Goal: Task Accomplishment & Management: Manage account settings

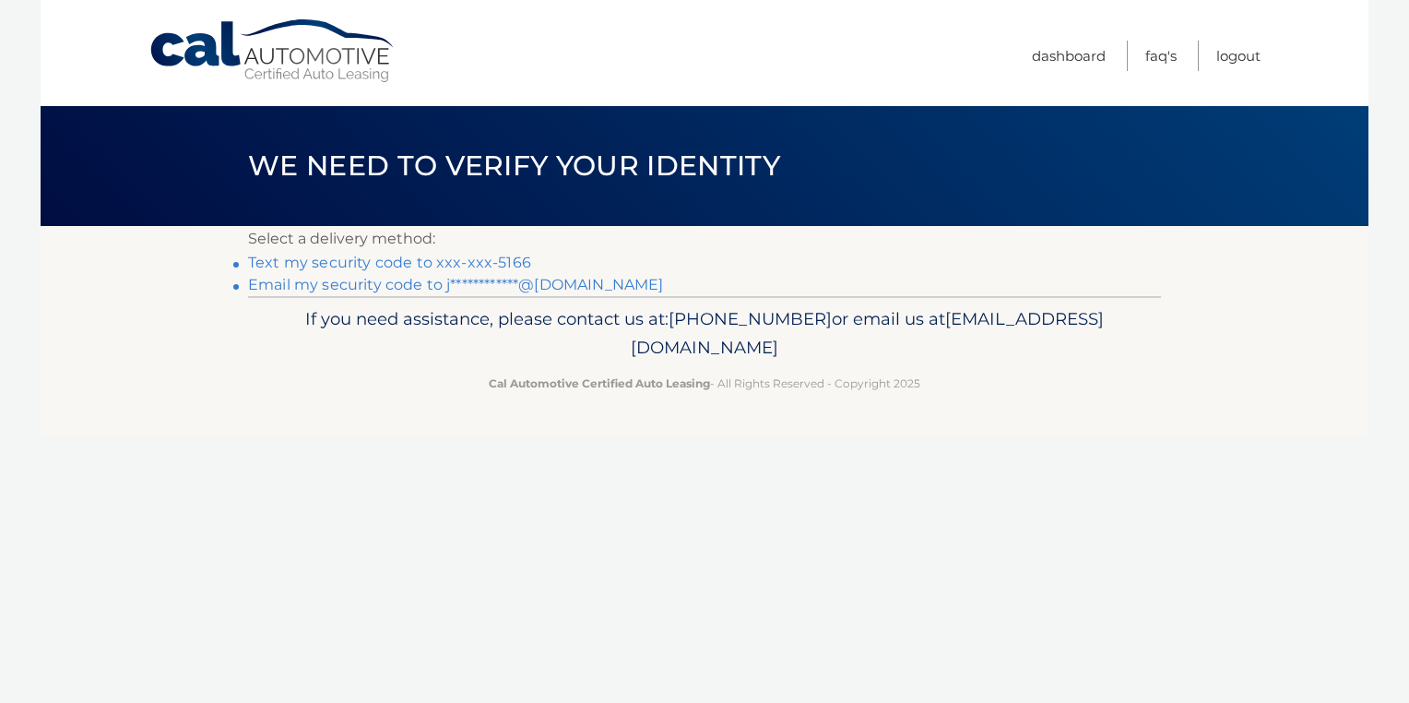
click at [425, 260] on link "Text my security code to xxx-xxx-5166" at bounding box center [389, 263] width 283 height 18
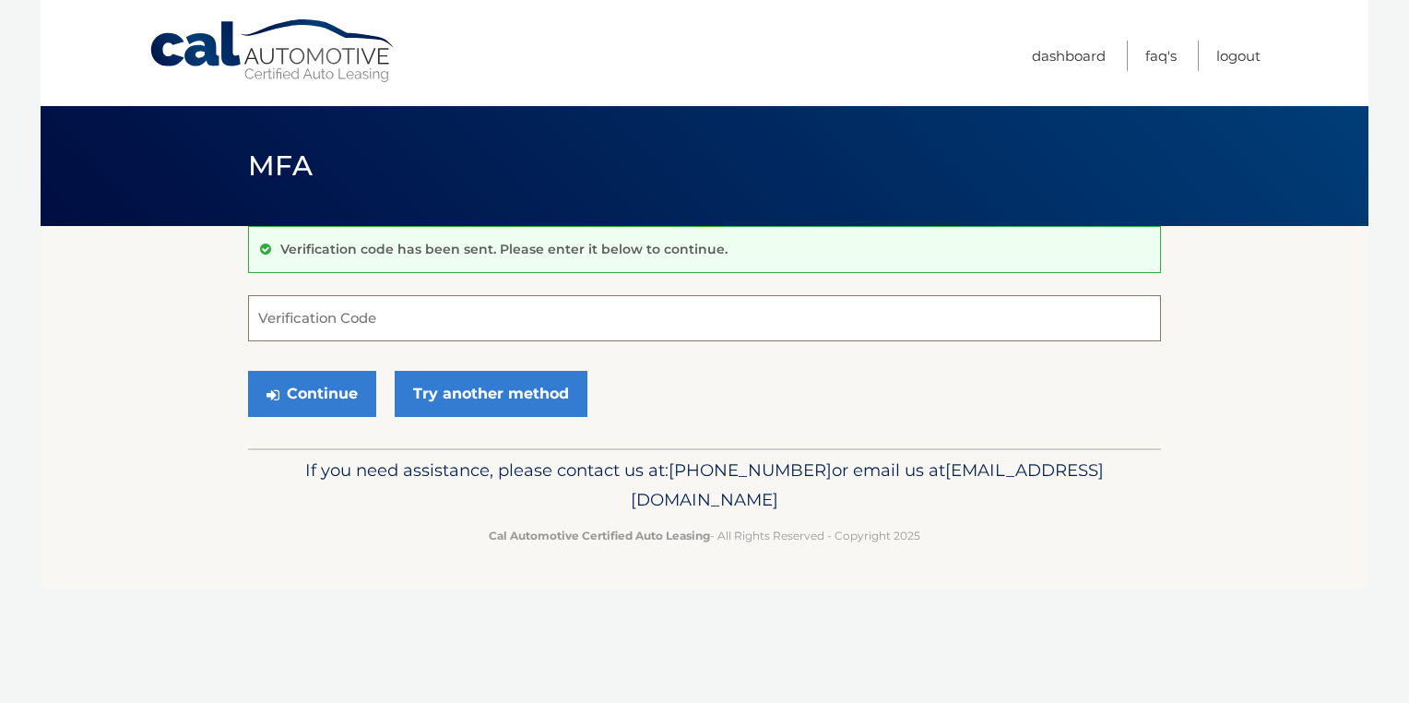
click at [413, 325] on input "Verification Code" at bounding box center [704, 318] width 913 height 46
type input "602181"
click at [314, 389] on button "Continue" at bounding box center [312, 394] width 128 height 46
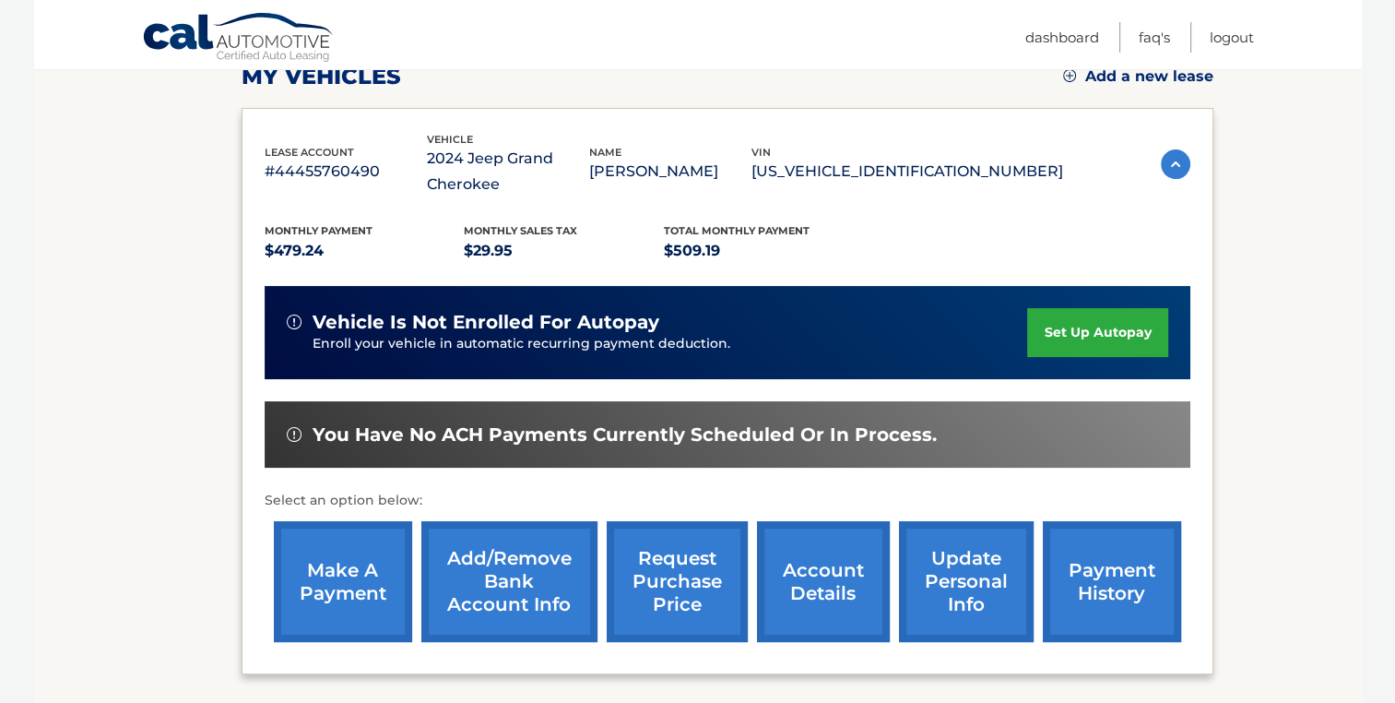
scroll to position [269, 0]
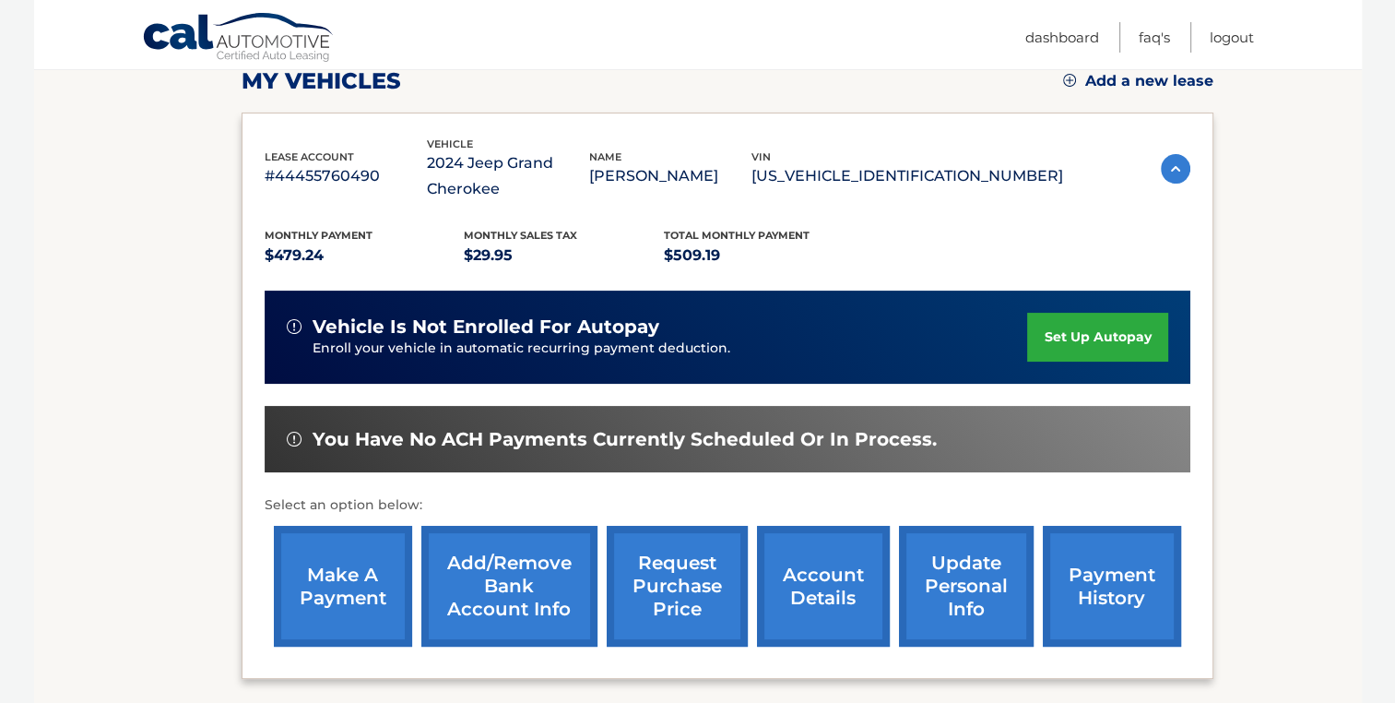
click at [1092, 573] on link "payment history" at bounding box center [1112, 586] width 138 height 121
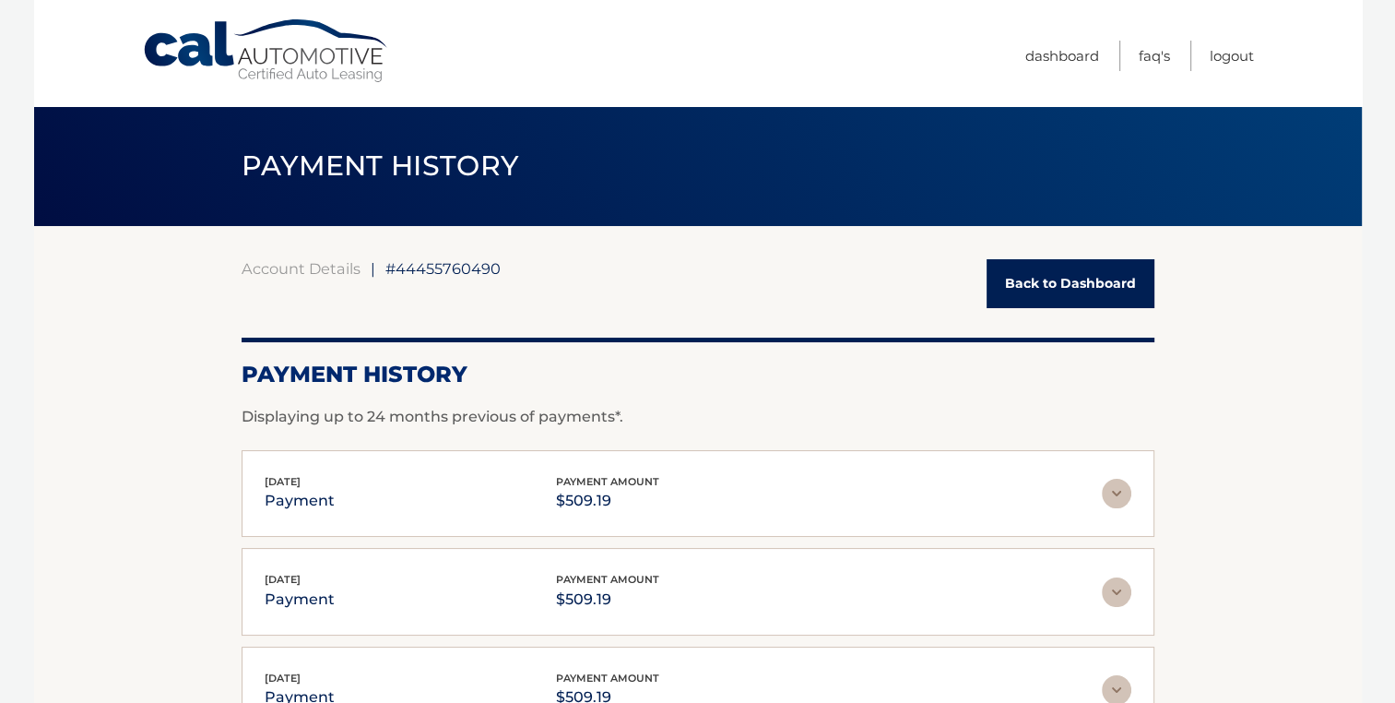
click at [1092, 573] on div "May 21, 2025 payment payment amount $509.19" at bounding box center [683, 591] width 837 height 41
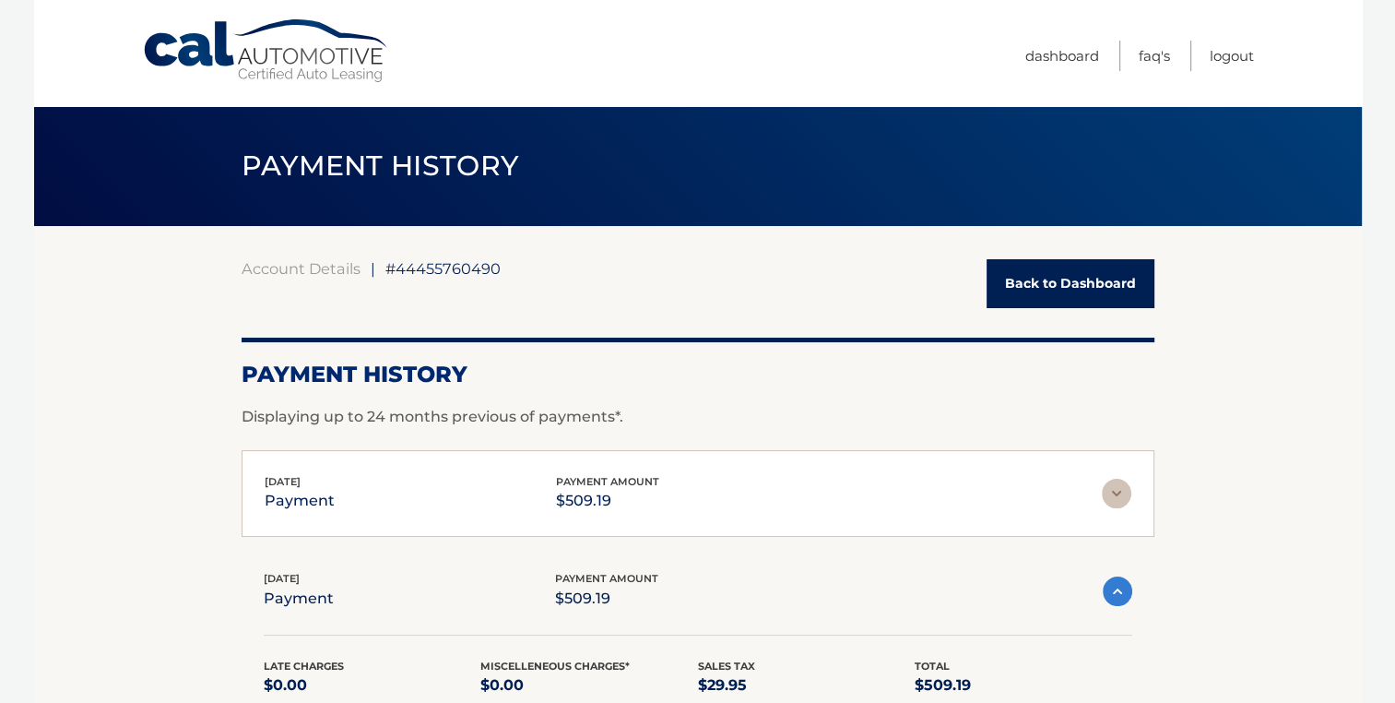
drag, startPoint x: 1403, startPoint y: 187, endPoint x: 1342, endPoint y: 629, distance: 445.8
click at [1342, 629] on section "Account Details | #44455760490 Back to Dashboard Payment History Displaying up …" at bounding box center [698, 706] width 1328 height 960
click at [1119, 282] on link "Back to Dashboard" at bounding box center [1070, 283] width 168 height 49
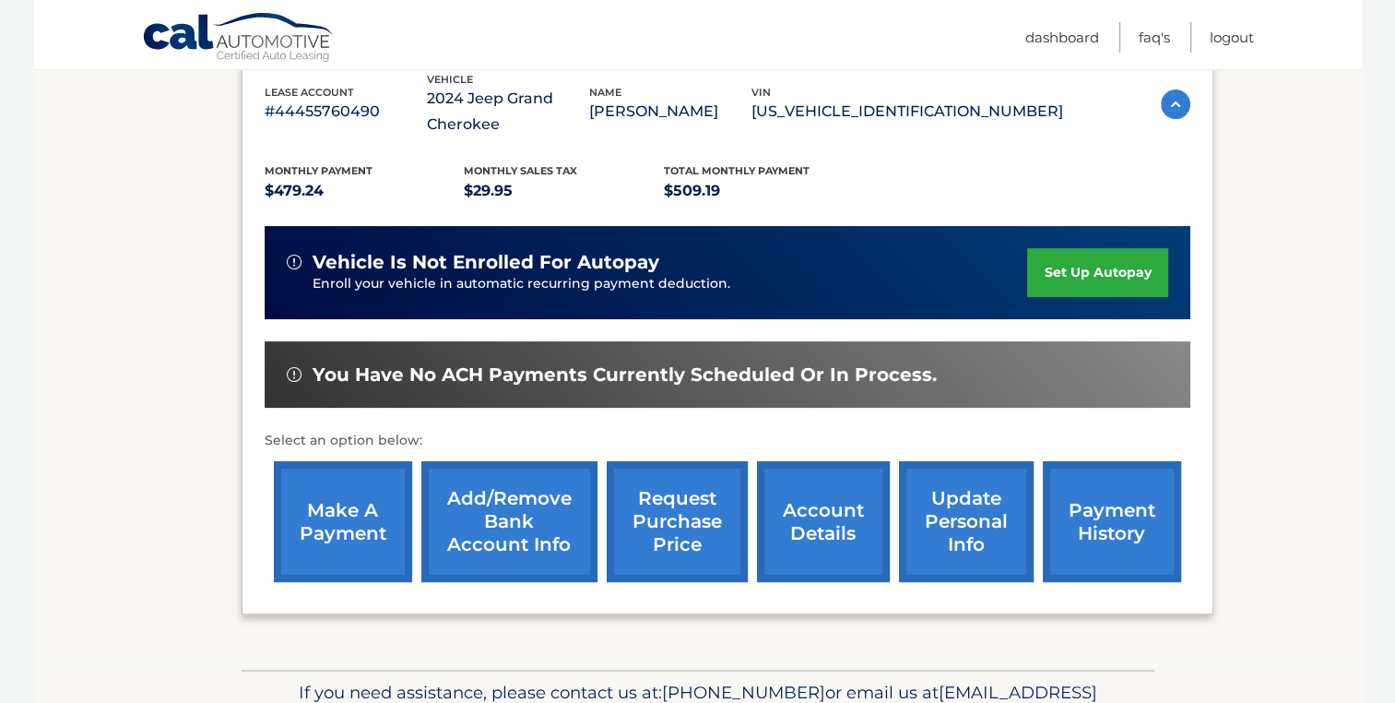
scroll to position [369, 0]
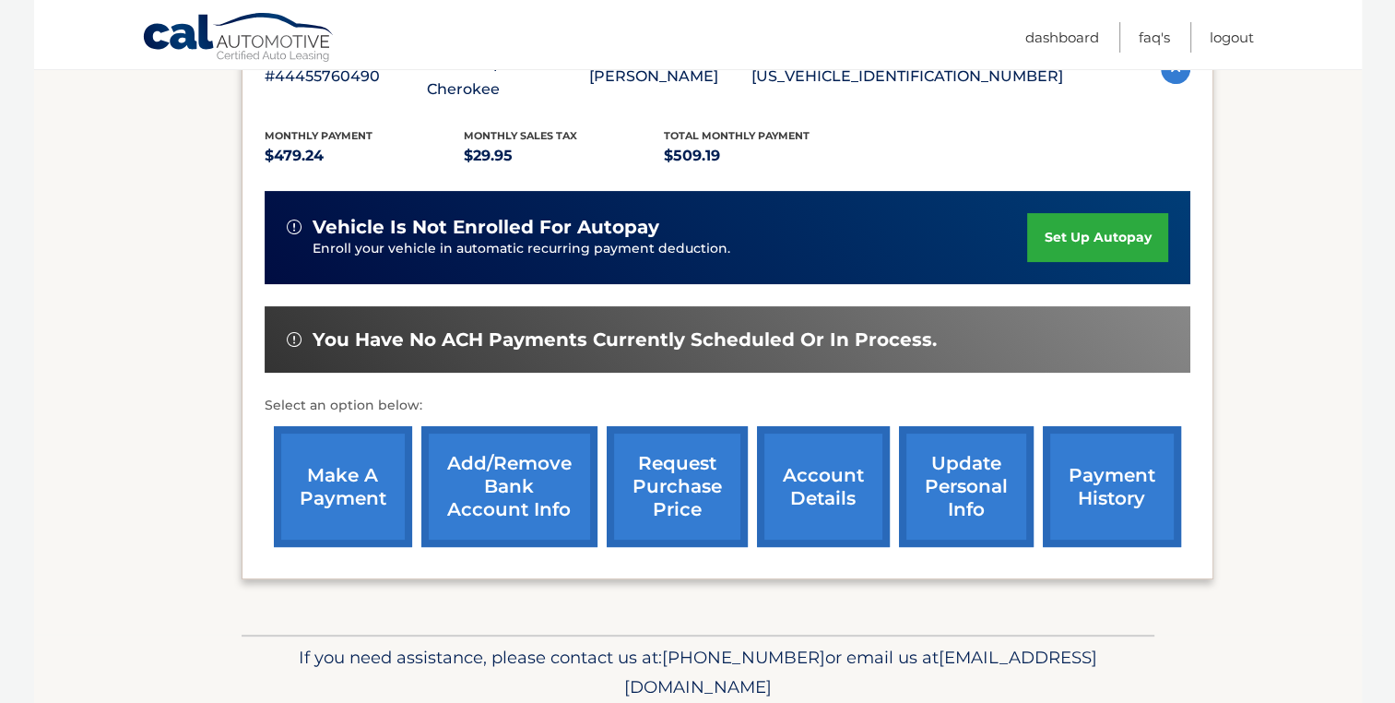
click at [812, 502] on link "account details" at bounding box center [823, 486] width 133 height 121
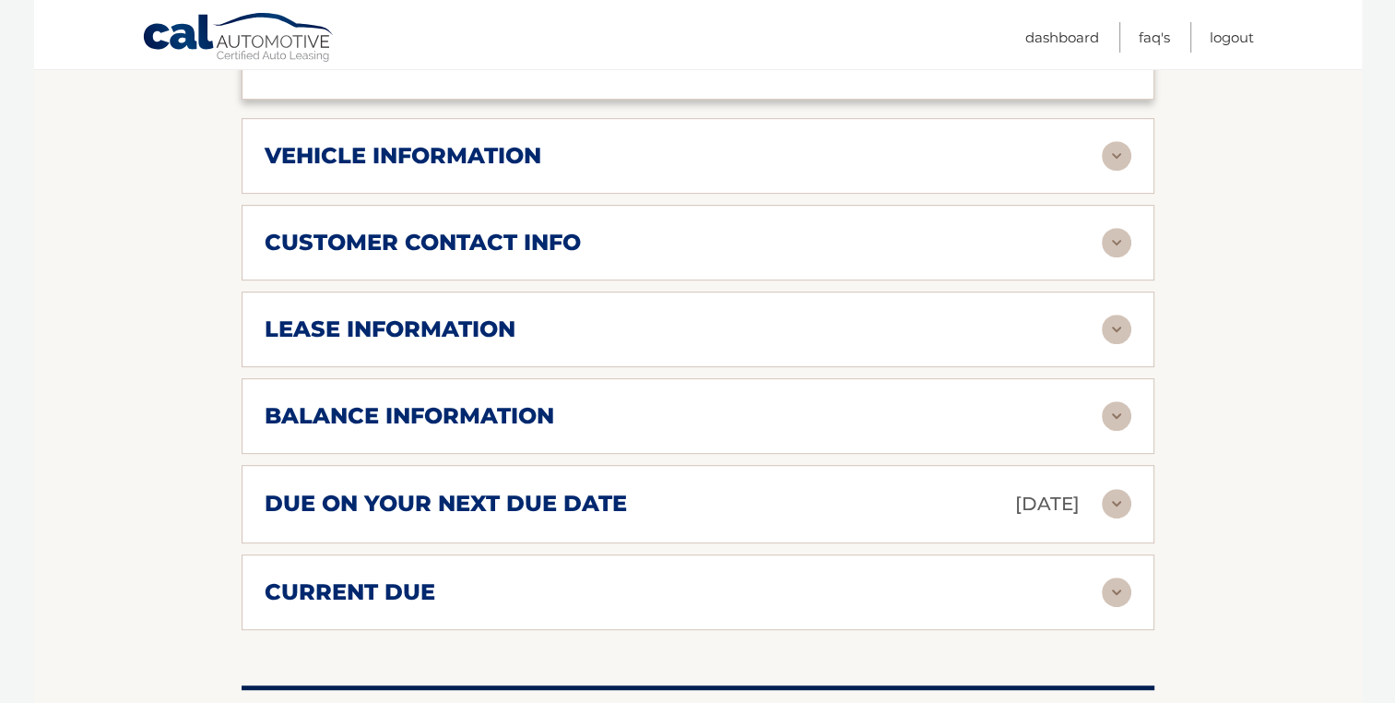
scroll to position [875, 0]
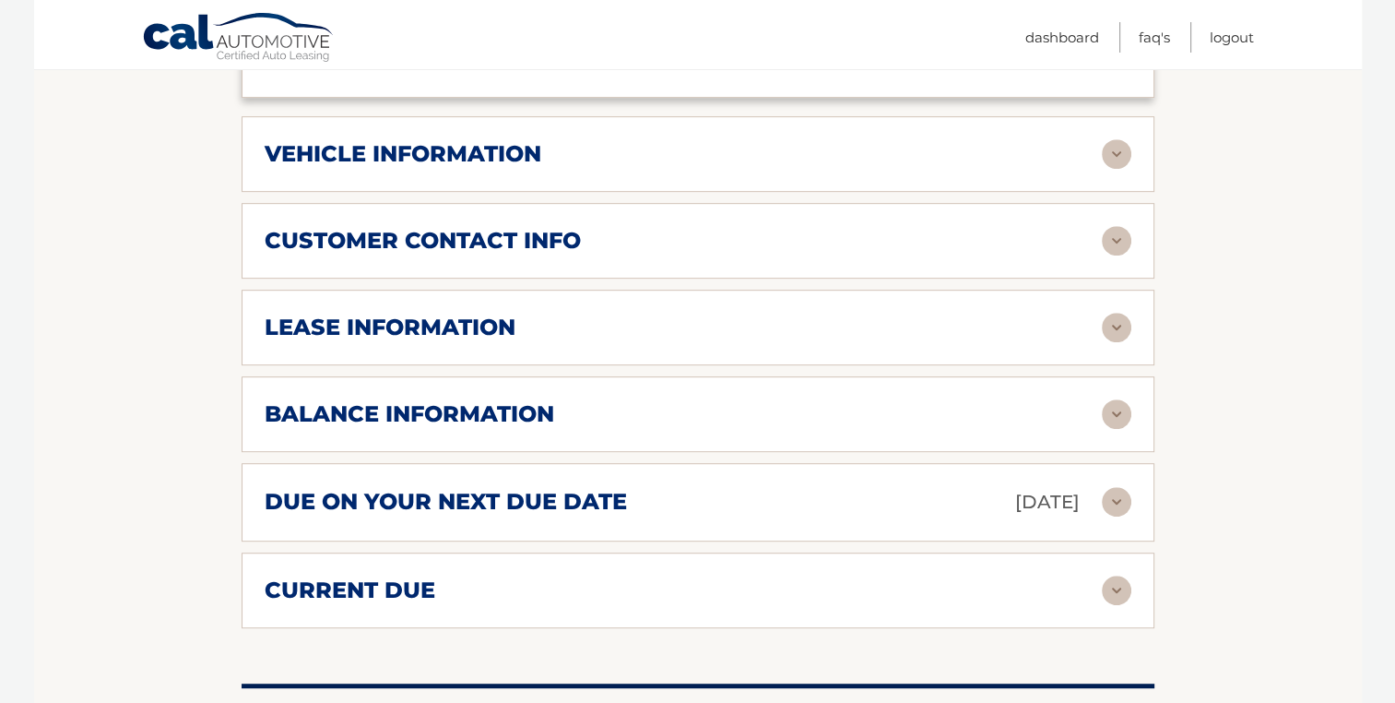
click at [1119, 495] on img at bounding box center [1117, 502] width 30 height 30
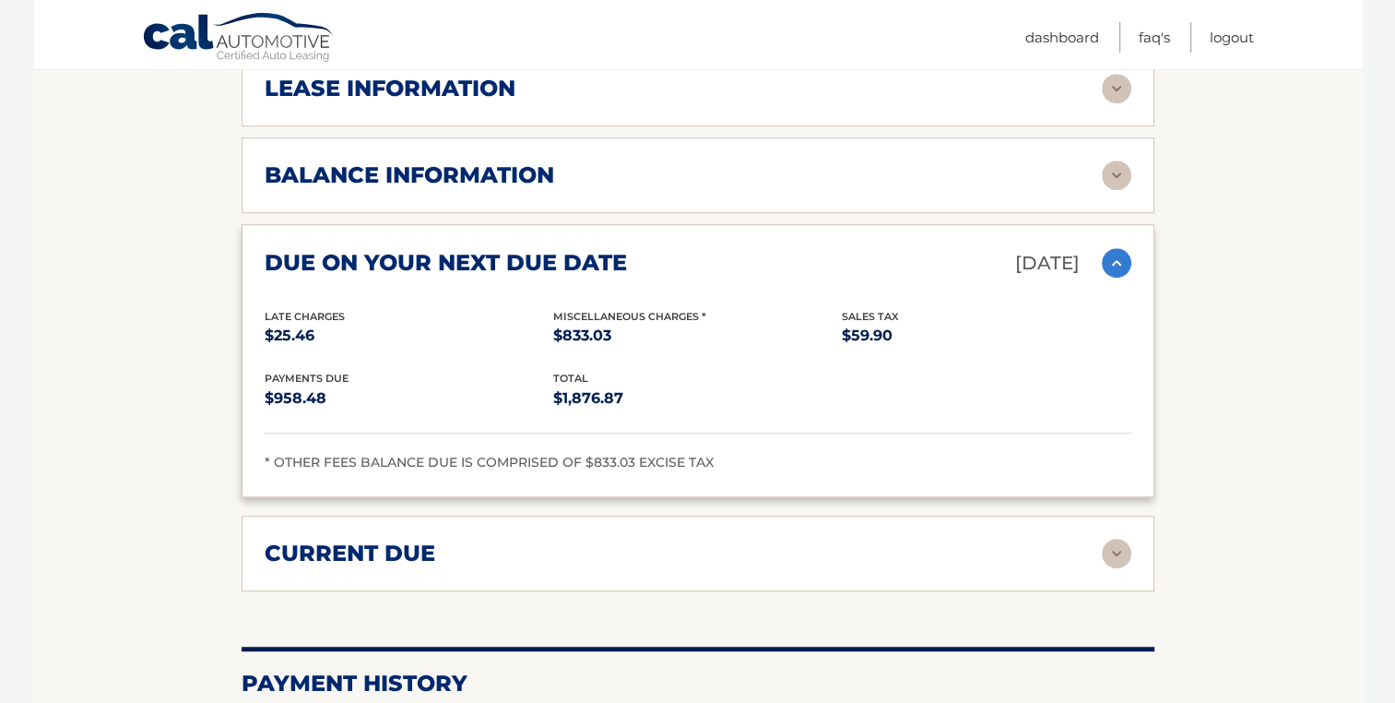
scroll to position [1158, 0]
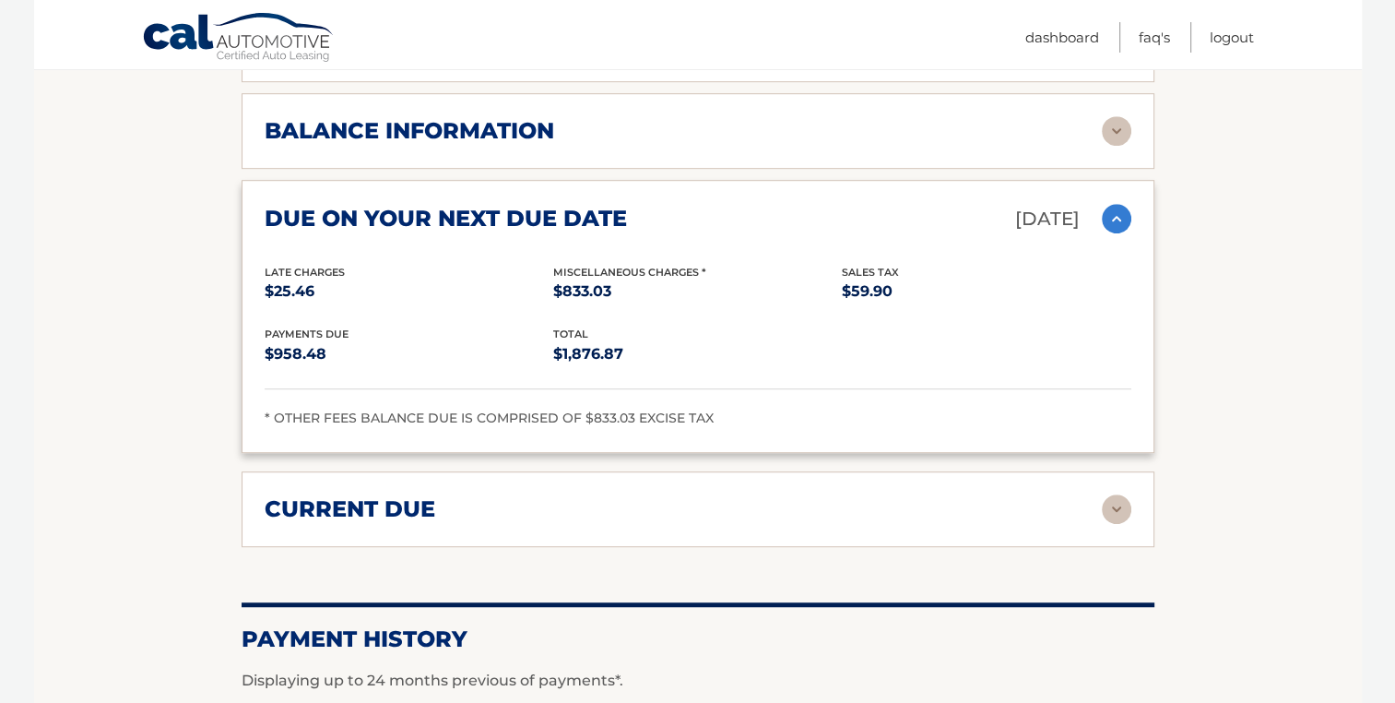
click at [1122, 502] on img at bounding box center [1117, 509] width 30 height 30
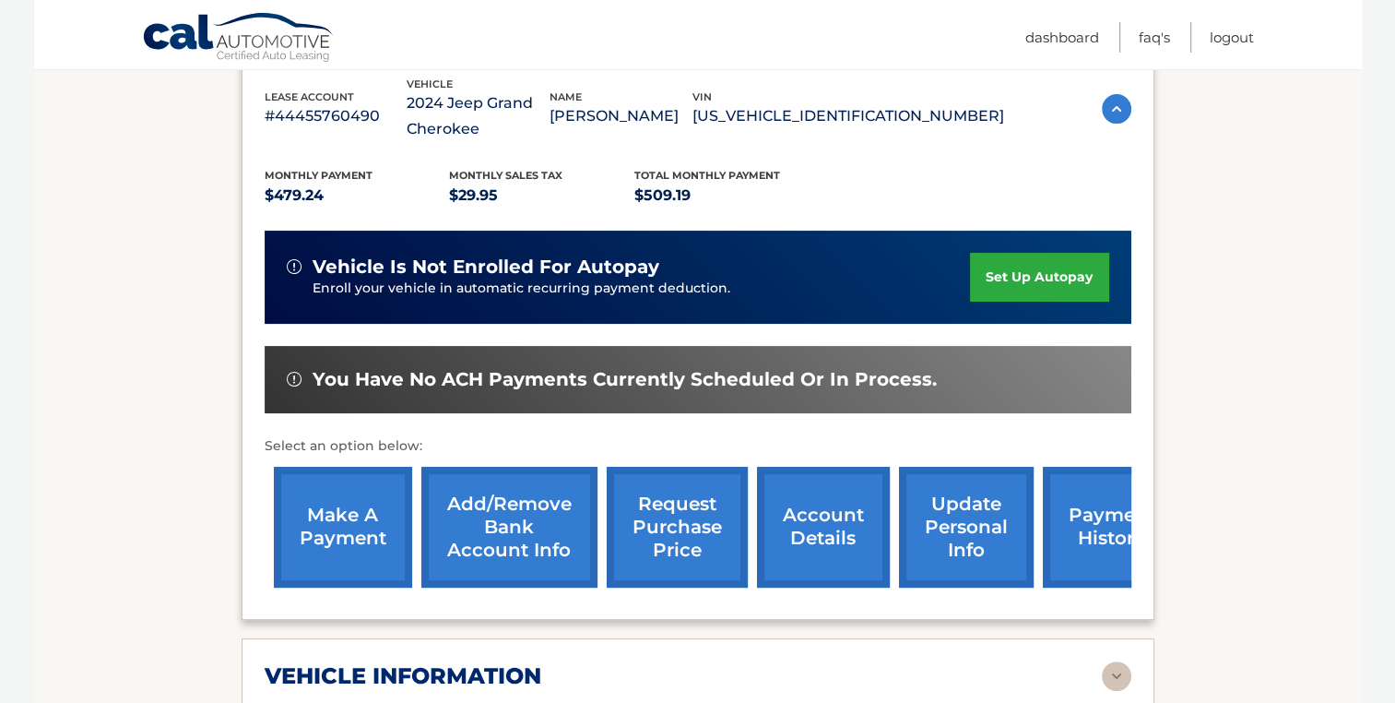
scroll to position [343, 0]
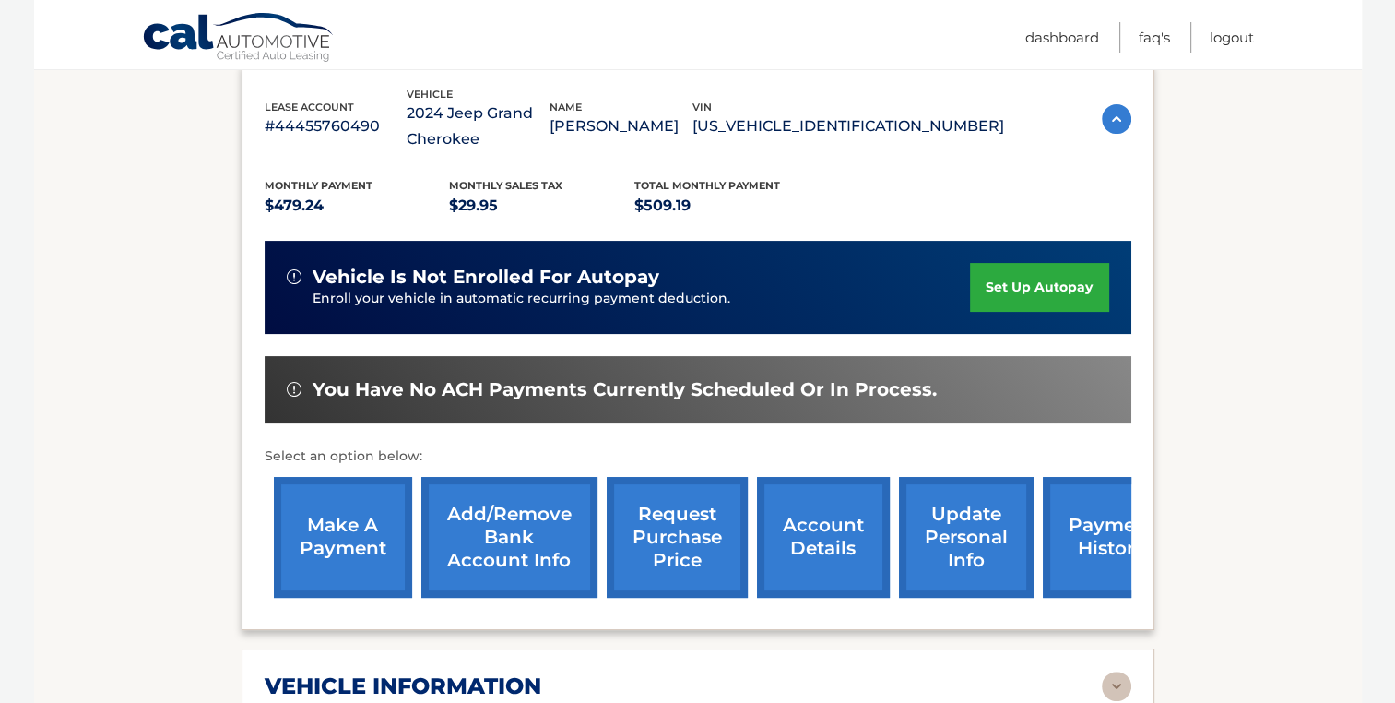
click at [357, 533] on link "make a payment" at bounding box center [343, 537] width 138 height 121
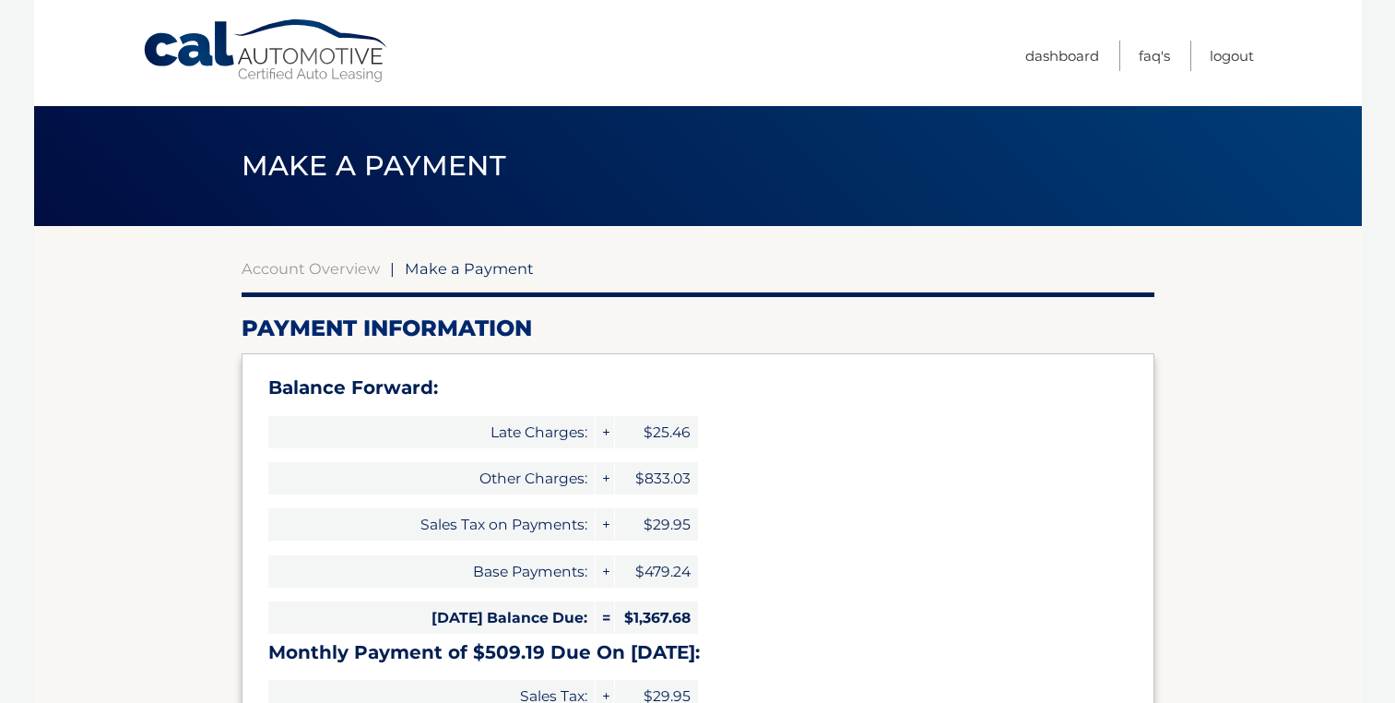
select select "N2FkYTM4M2UtZTY1Yy00NjMxLWEwNGItNjQ4N2M3M2FkMTYx"
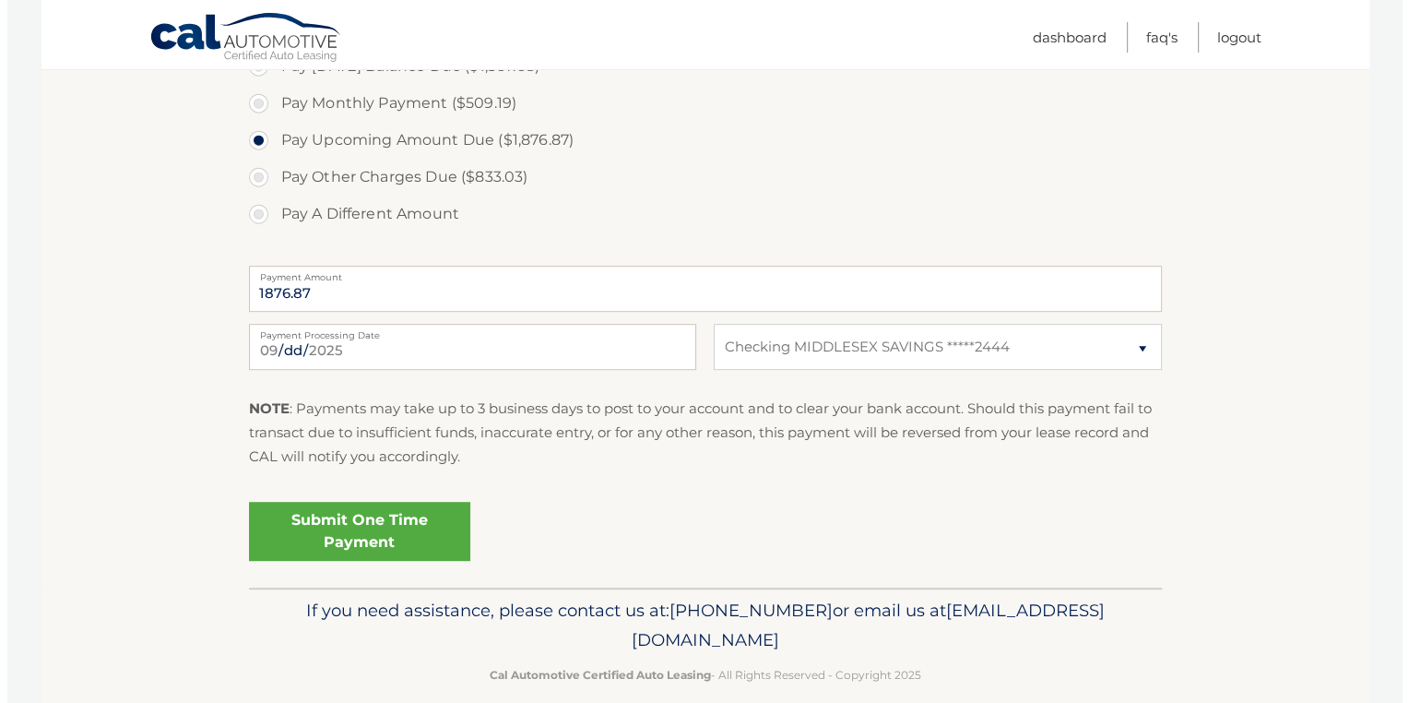
scroll to position [904, 0]
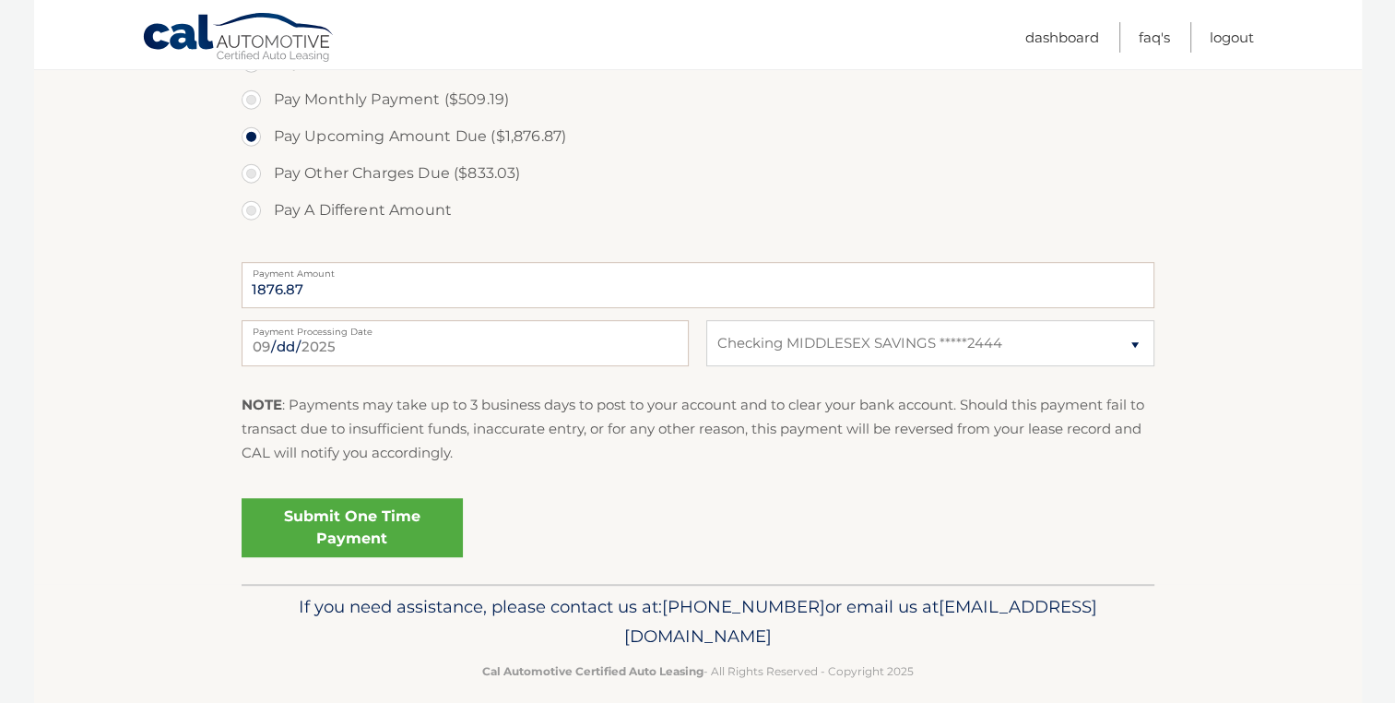
click at [368, 522] on link "Submit One Time Payment" at bounding box center [352, 527] width 221 height 59
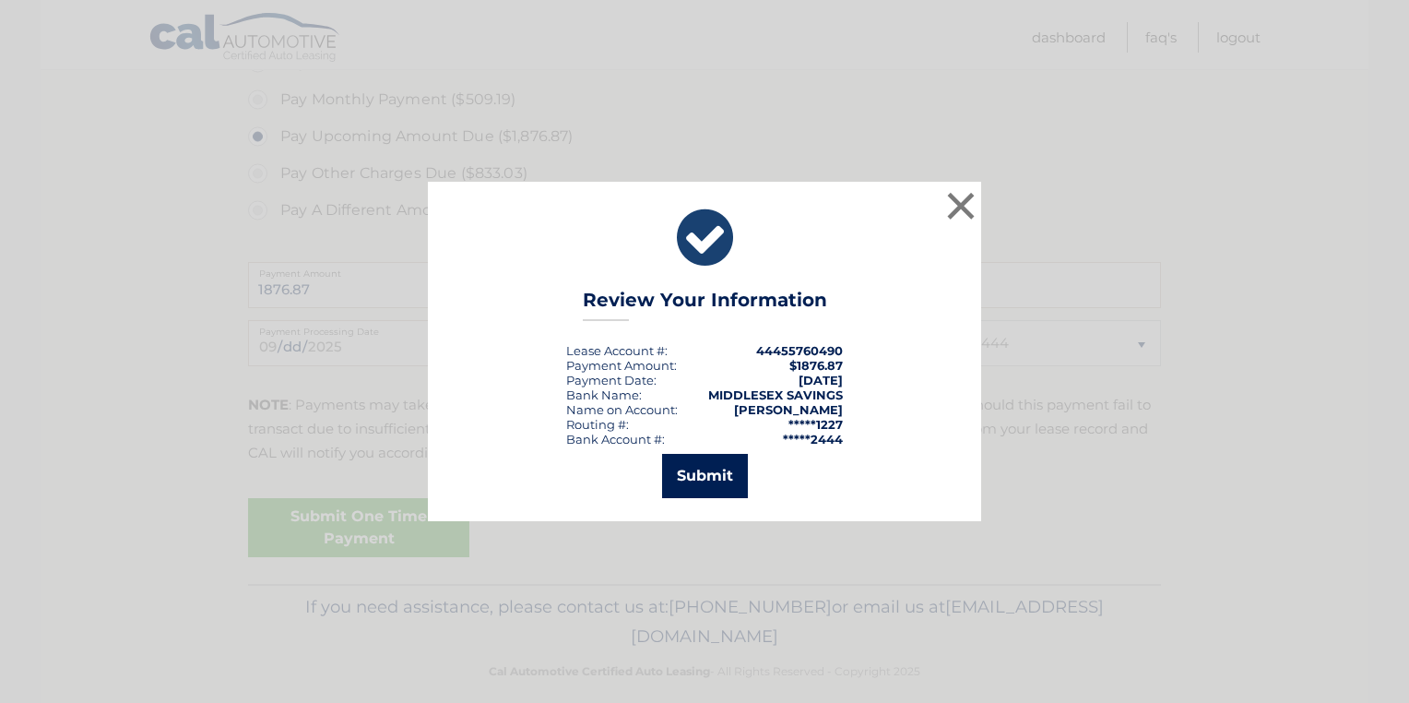
click at [710, 481] on button "Submit" at bounding box center [705, 476] width 86 height 44
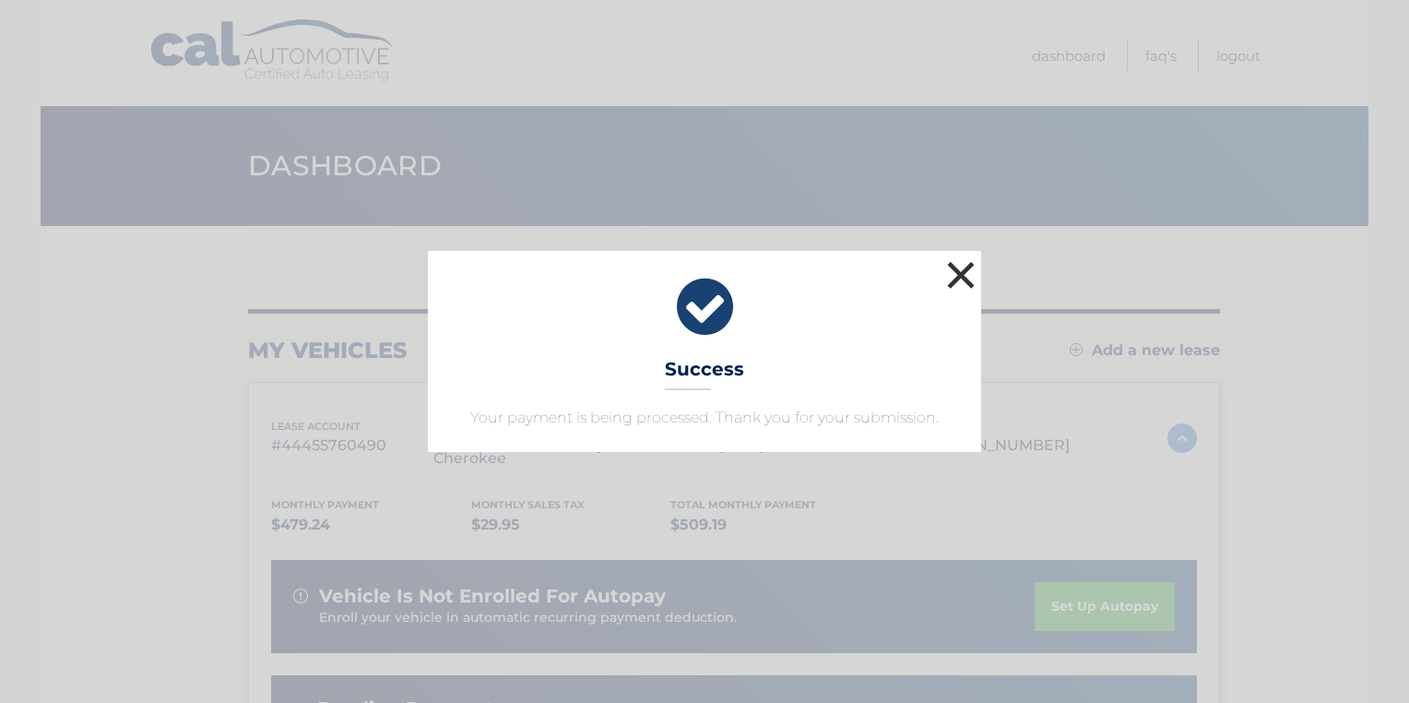
click at [955, 282] on button "×" at bounding box center [960, 274] width 37 height 37
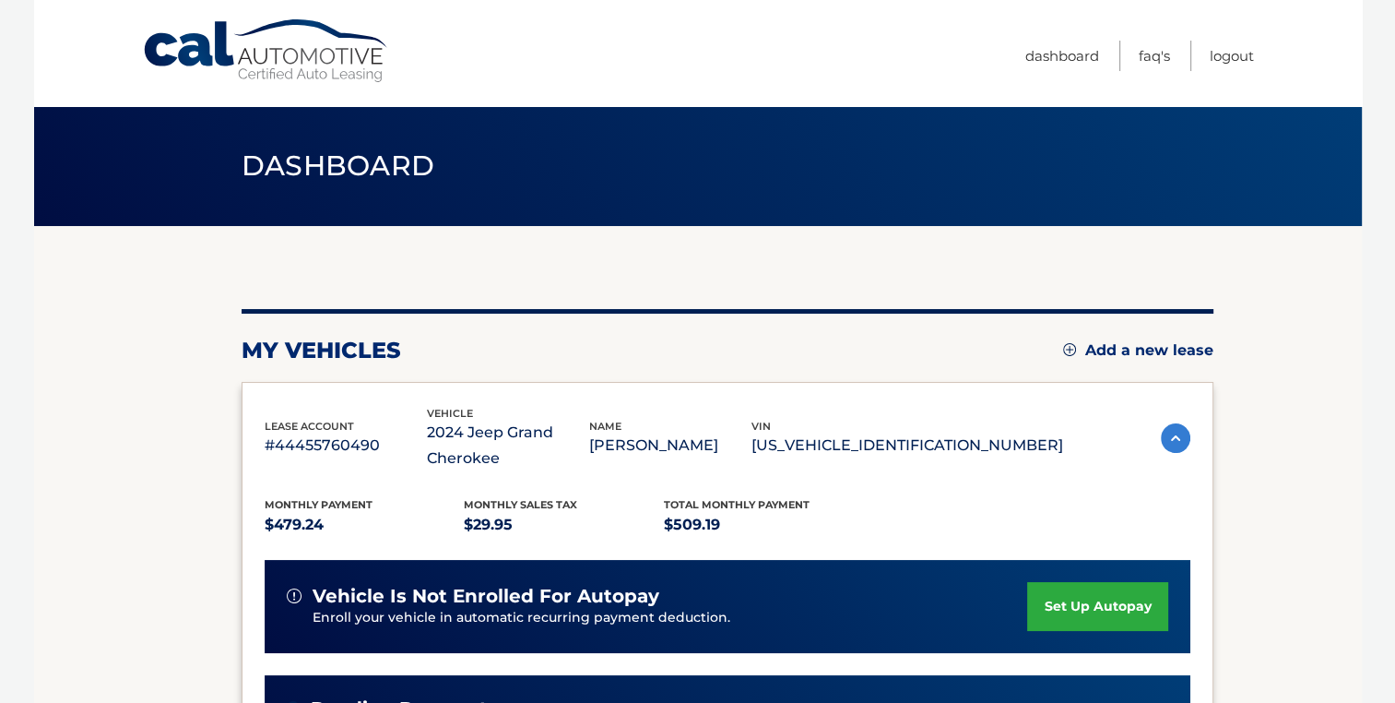
drag, startPoint x: 1401, startPoint y: 235, endPoint x: 1370, endPoint y: 253, distance: 35.9
click at [1370, 253] on body "Cal Automotive Menu Dashboard FAQ's Logout" at bounding box center [697, 351] width 1395 height 703
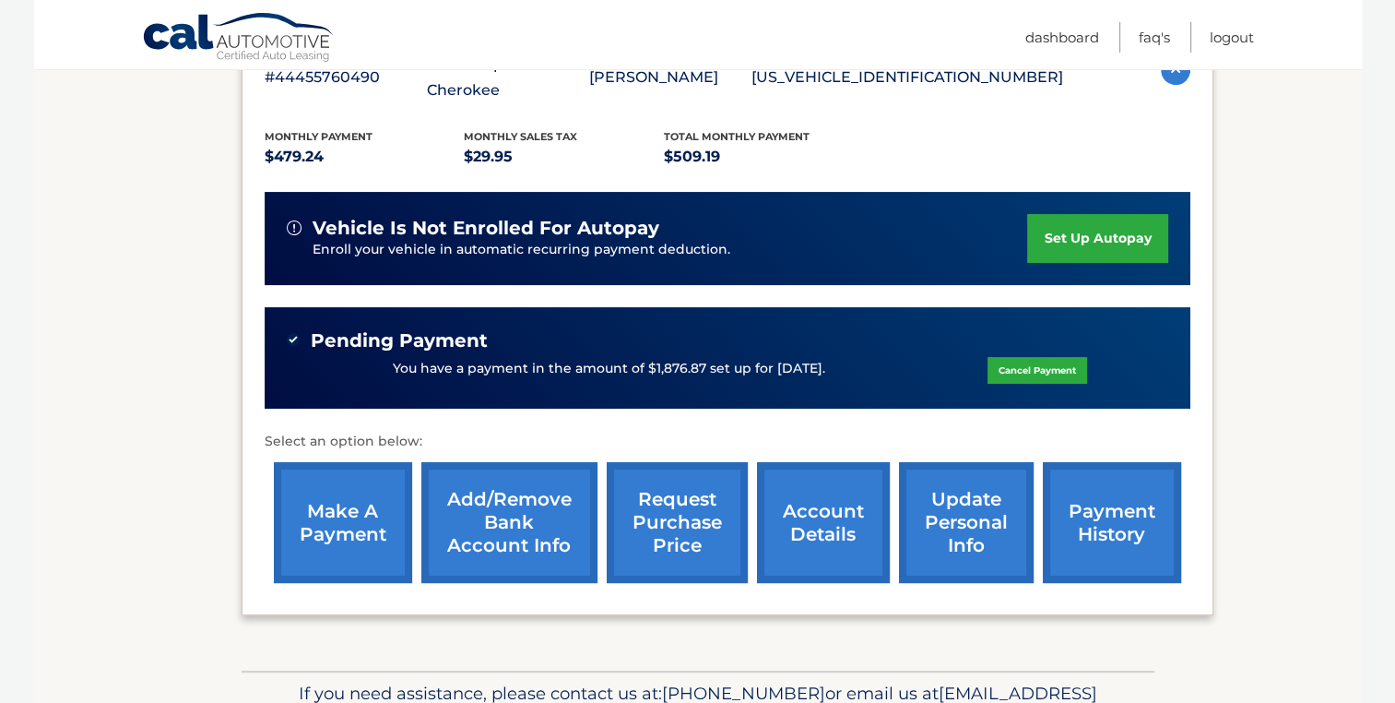
scroll to position [377, 0]
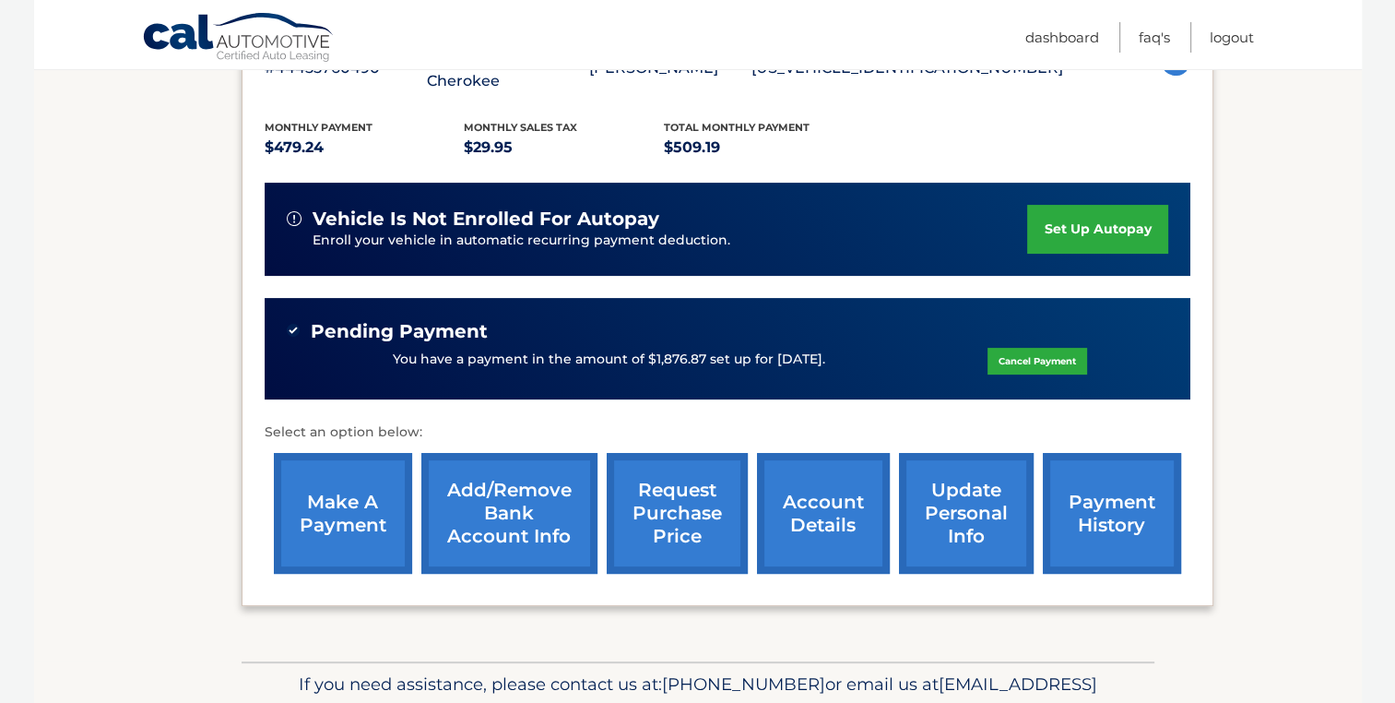
click at [1098, 500] on link "payment history" at bounding box center [1112, 513] width 138 height 121
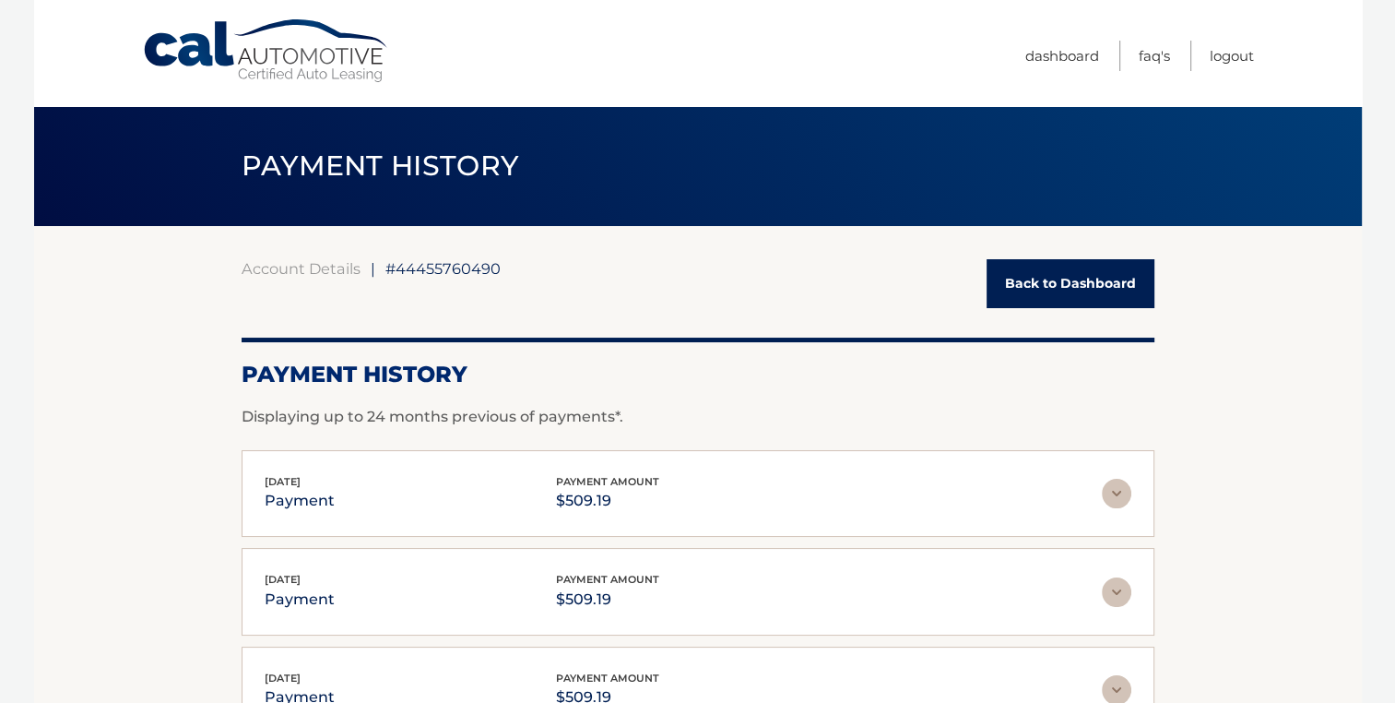
click at [1066, 278] on link "Back to Dashboard" at bounding box center [1070, 283] width 168 height 49
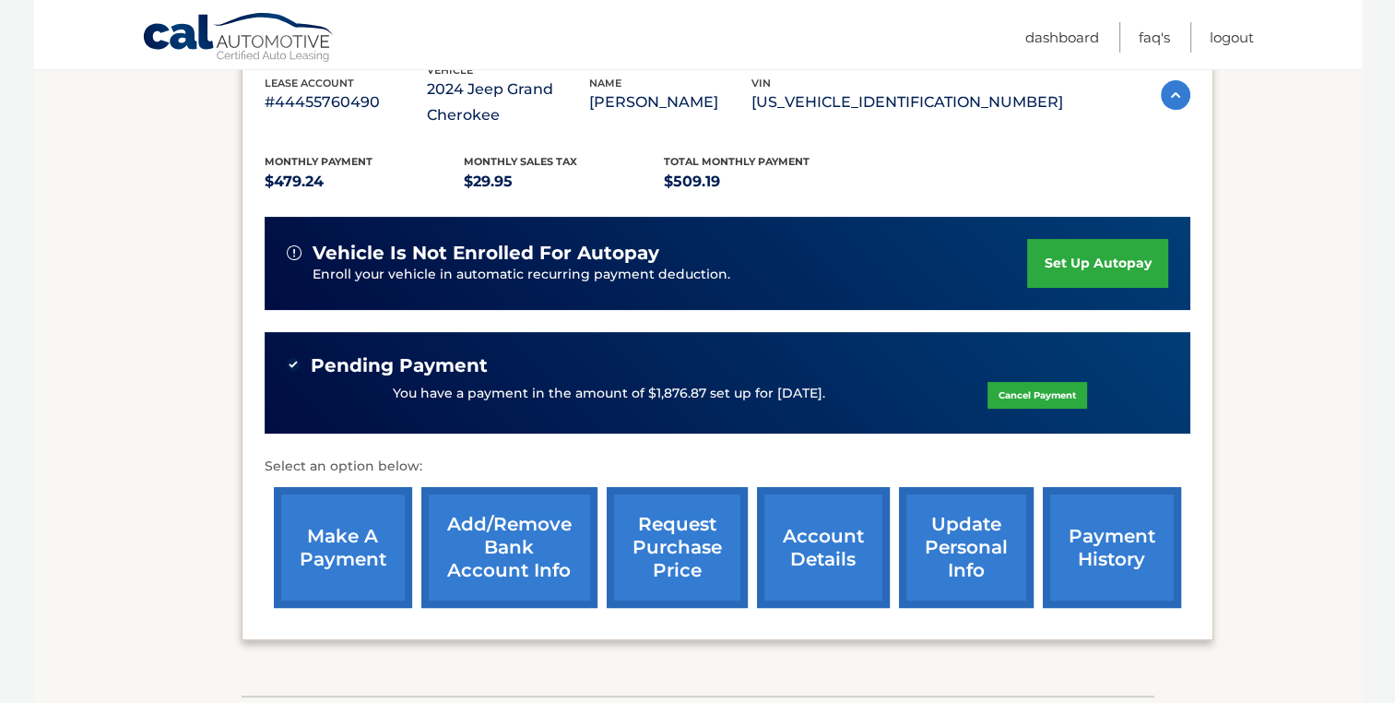
scroll to position [340, 0]
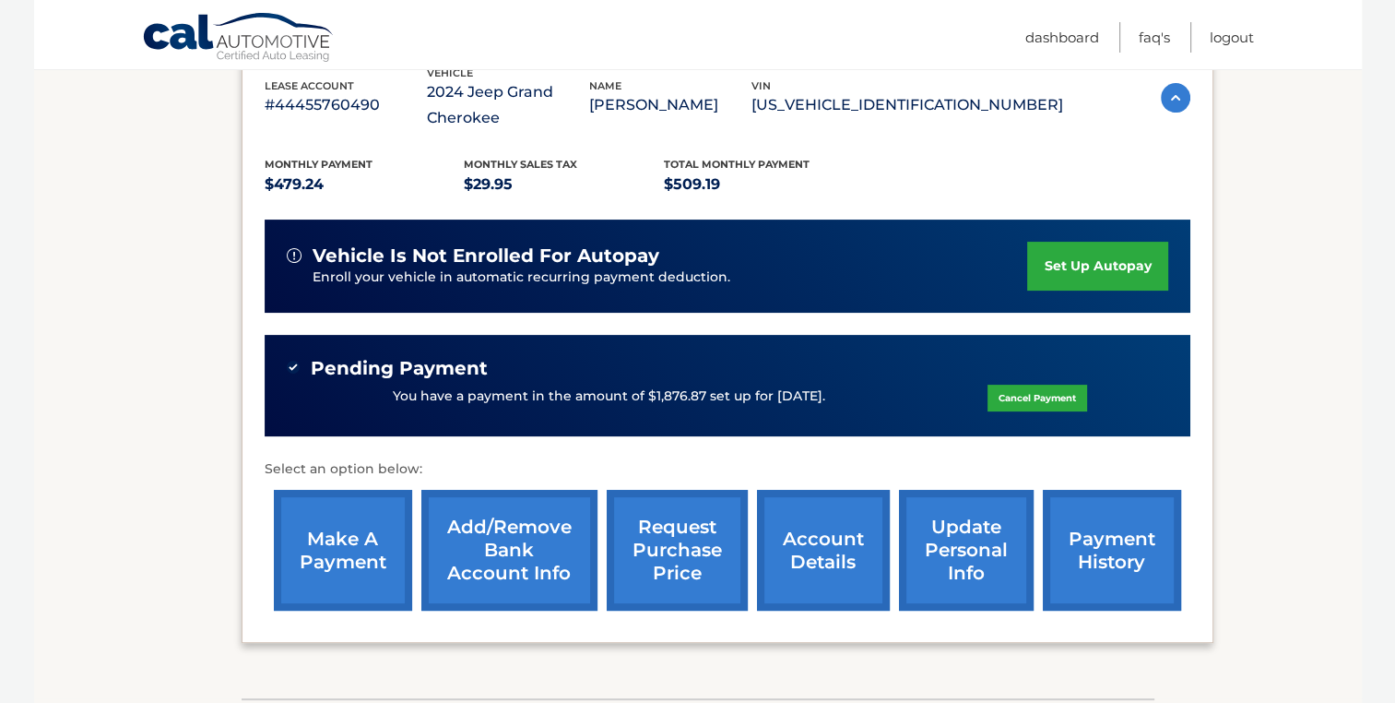
click at [531, 548] on link "Add/Remove bank account info" at bounding box center [509, 550] width 176 height 121
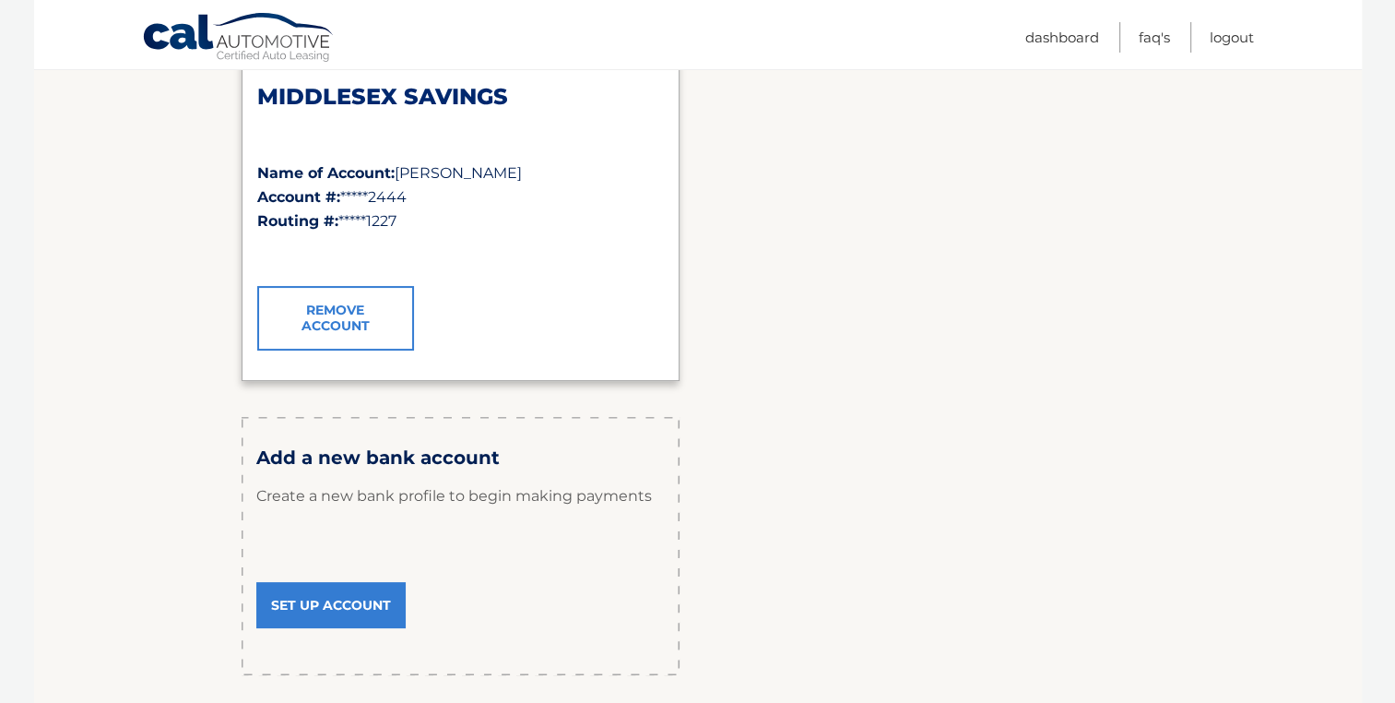
scroll to position [321, 0]
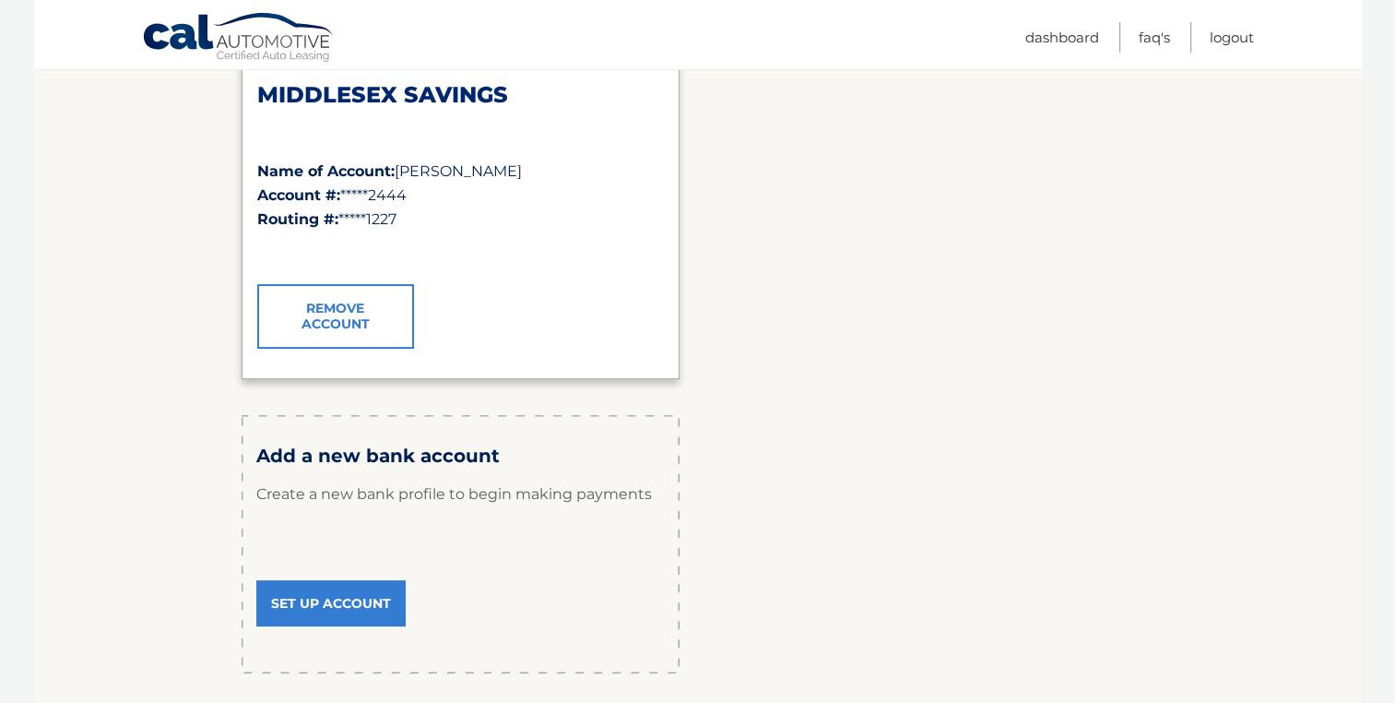
click at [341, 608] on link "Set Up Account" at bounding box center [330, 603] width 149 height 46
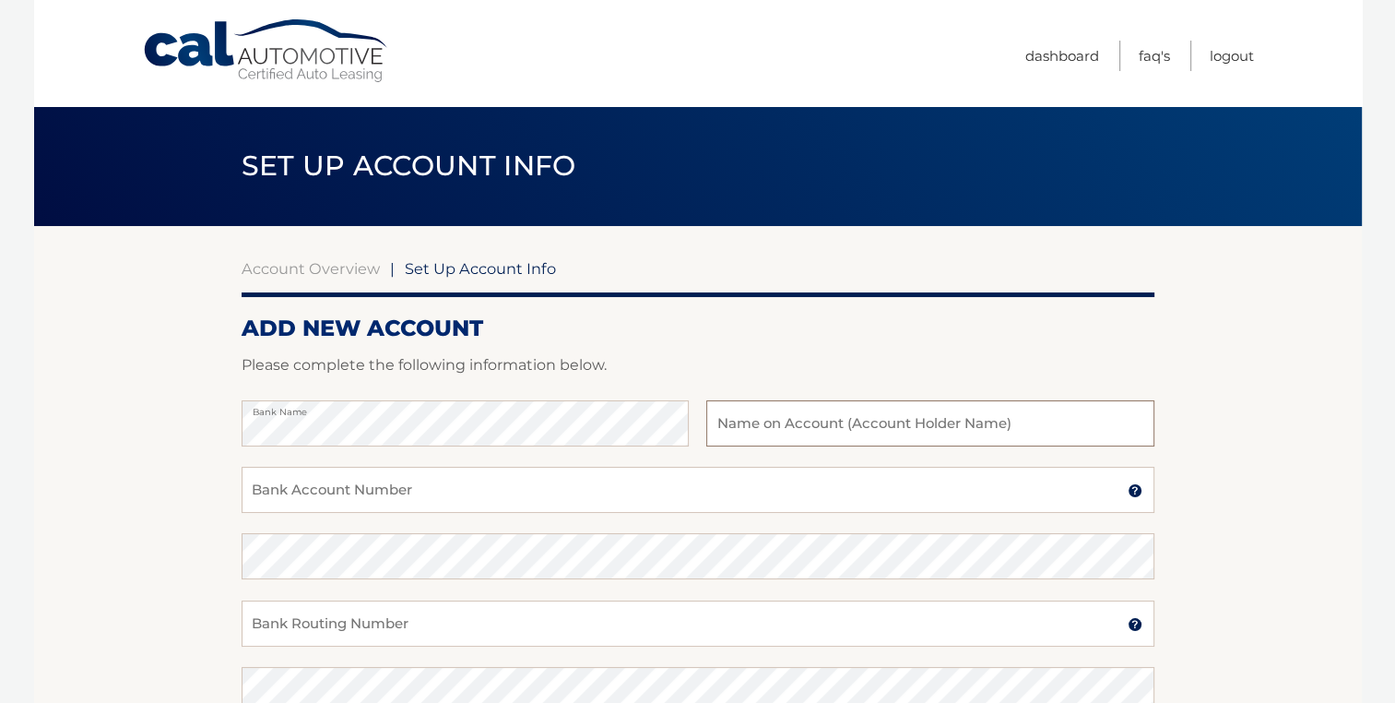
click at [860, 417] on input "text" at bounding box center [929, 423] width 447 height 46
type input "[PERSON_NAME]"
click at [797, 494] on input "Bank Account Number" at bounding box center [698, 489] width 913 height 46
type input "164946637"
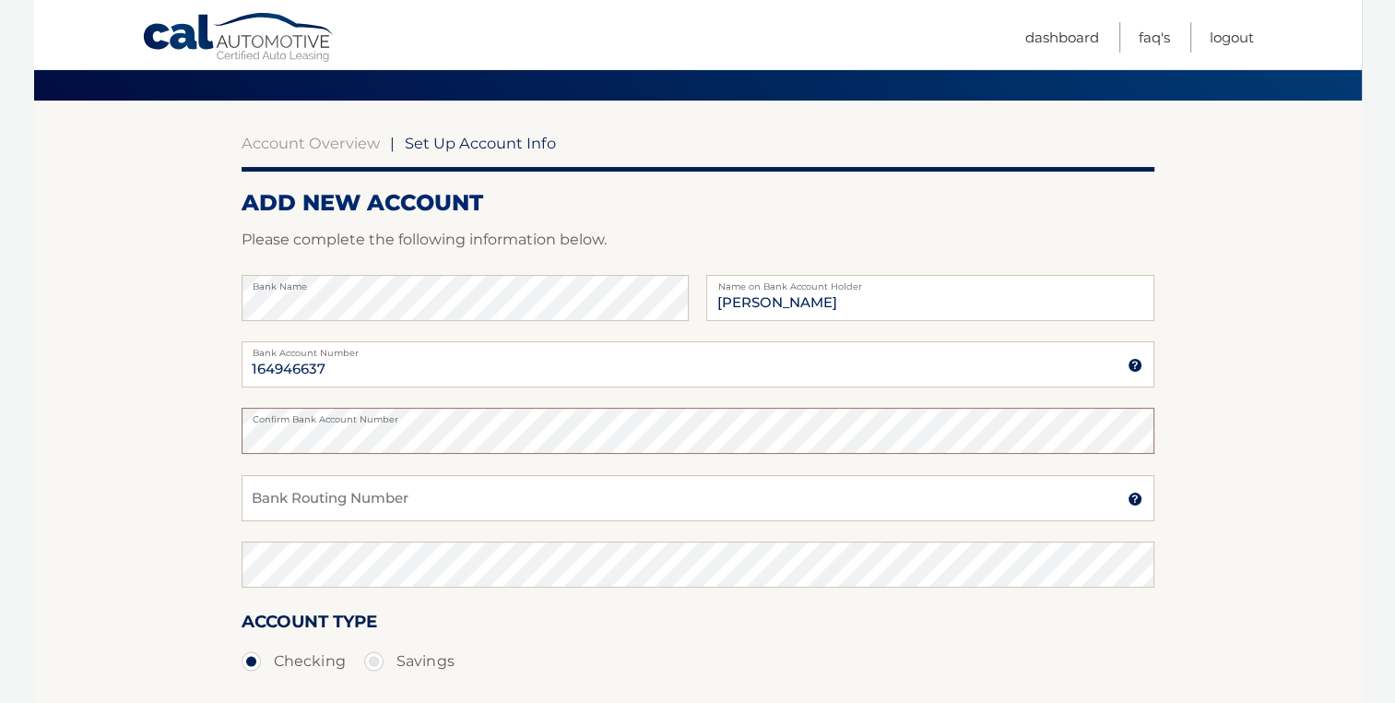
scroll to position [135, 0]
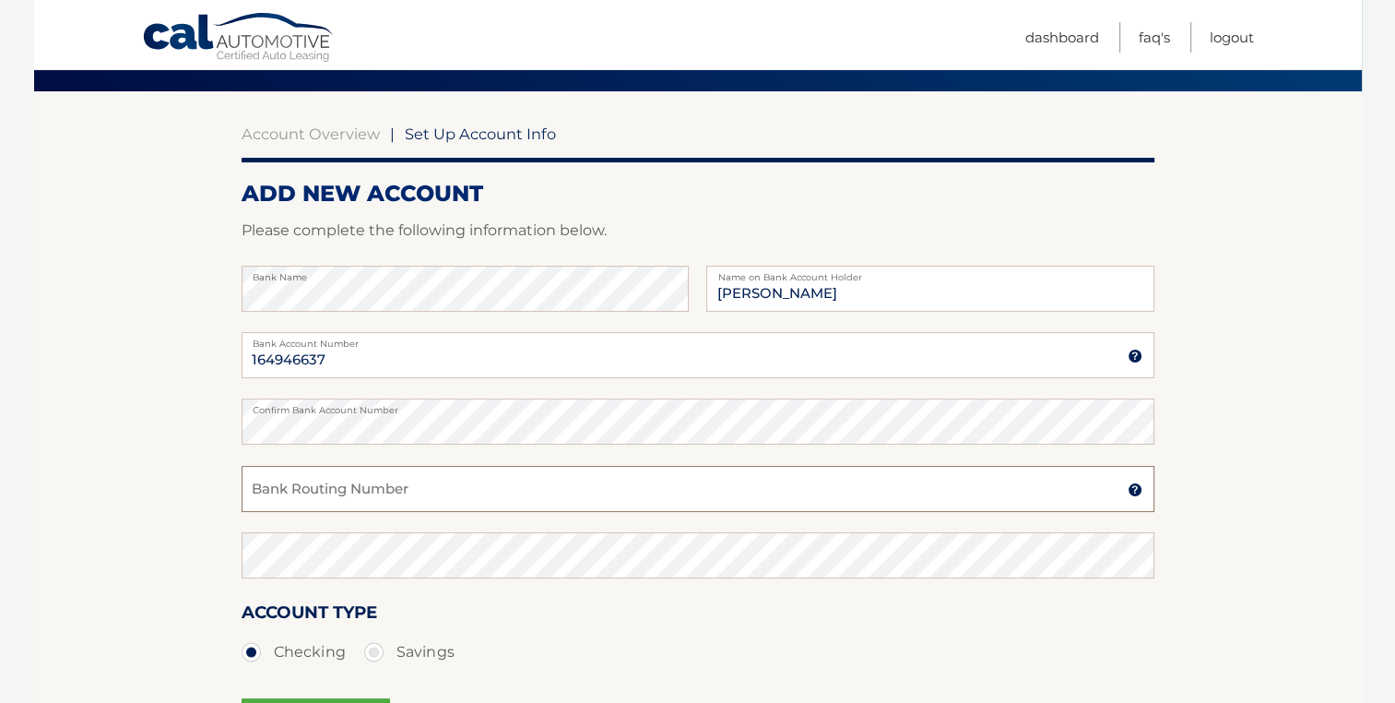
click at [724, 490] on input "Bank Routing Number" at bounding box center [698, 489] width 913 height 46
type input "2113 71227"
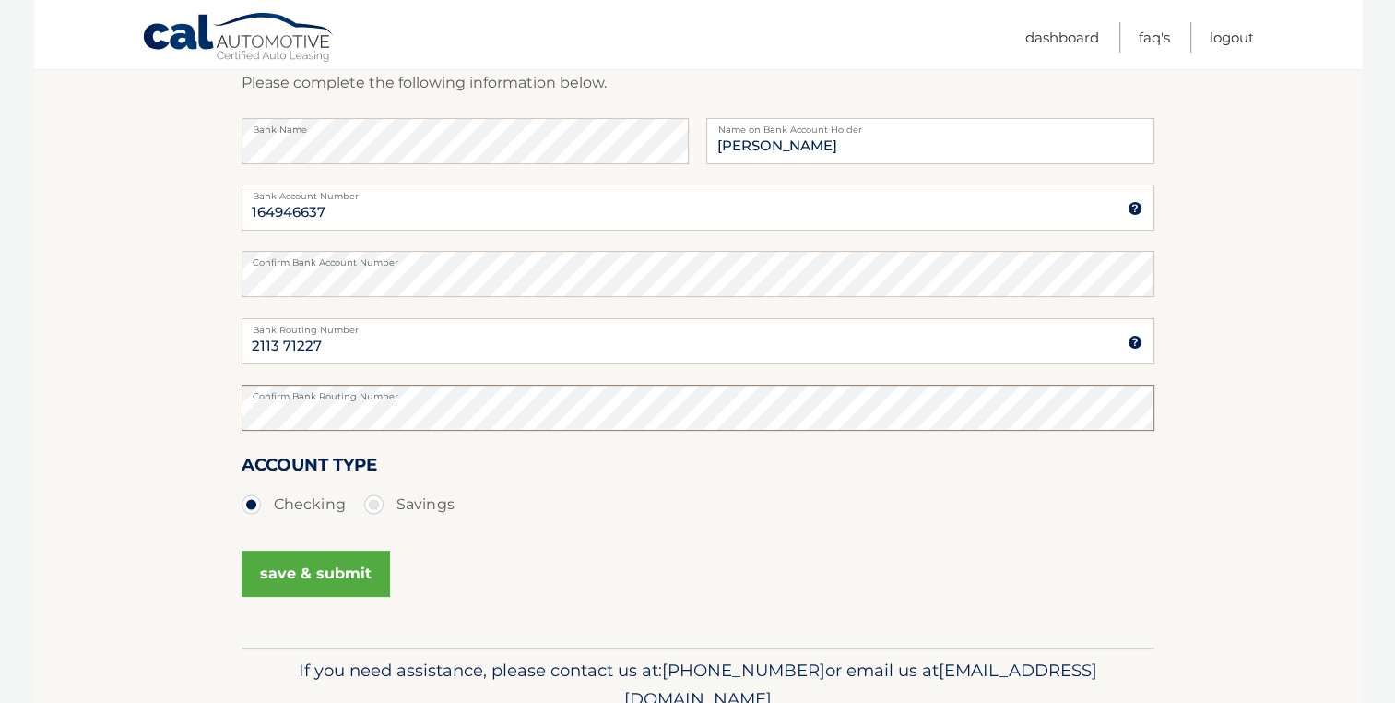
scroll to position [295, 0]
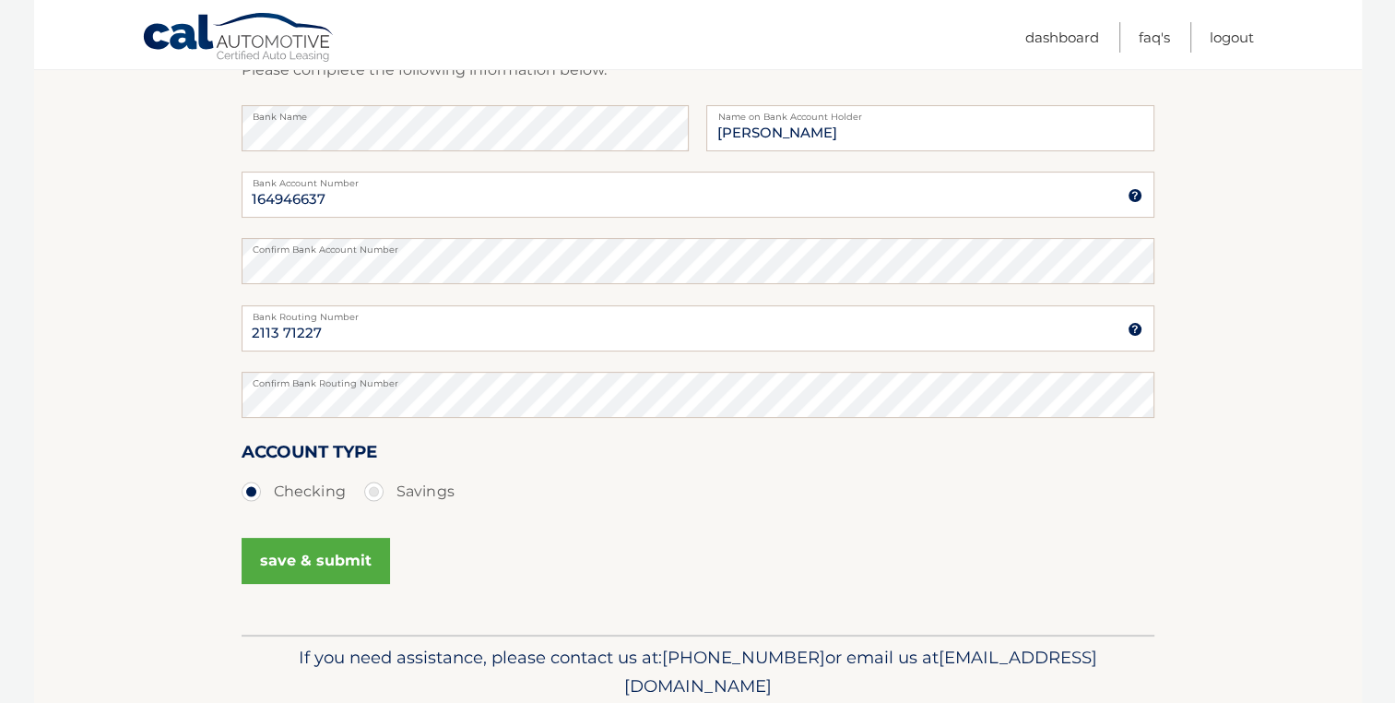
click at [341, 563] on button "save & submit" at bounding box center [316, 560] width 148 height 46
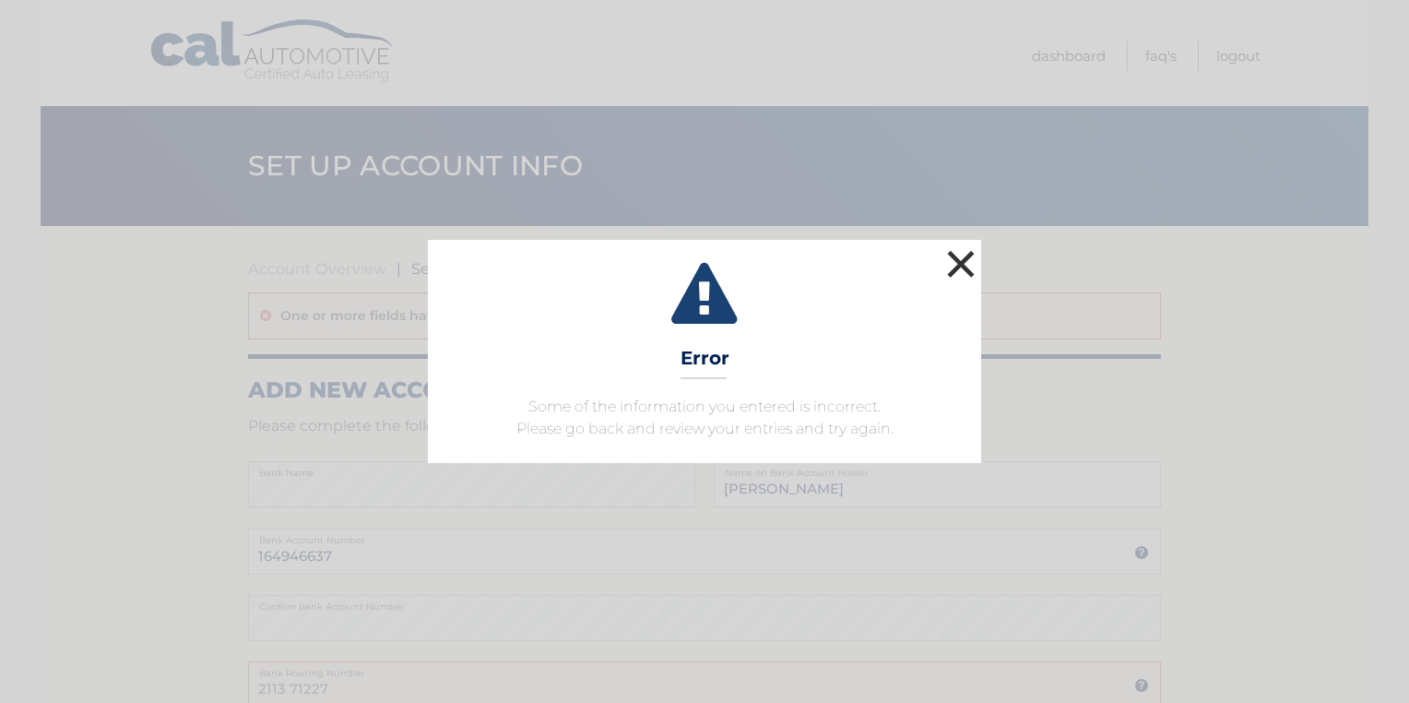
click at [964, 266] on button "×" at bounding box center [960, 263] width 37 height 37
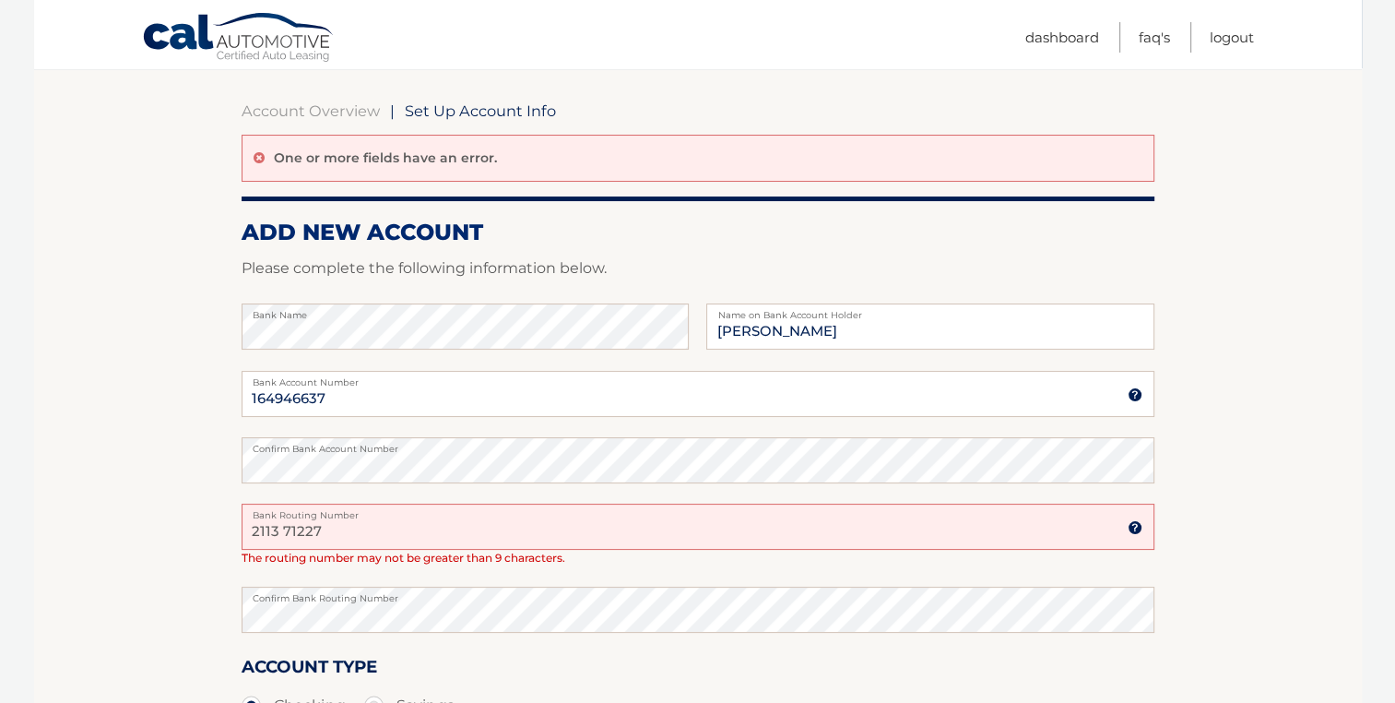
scroll to position [184, 0]
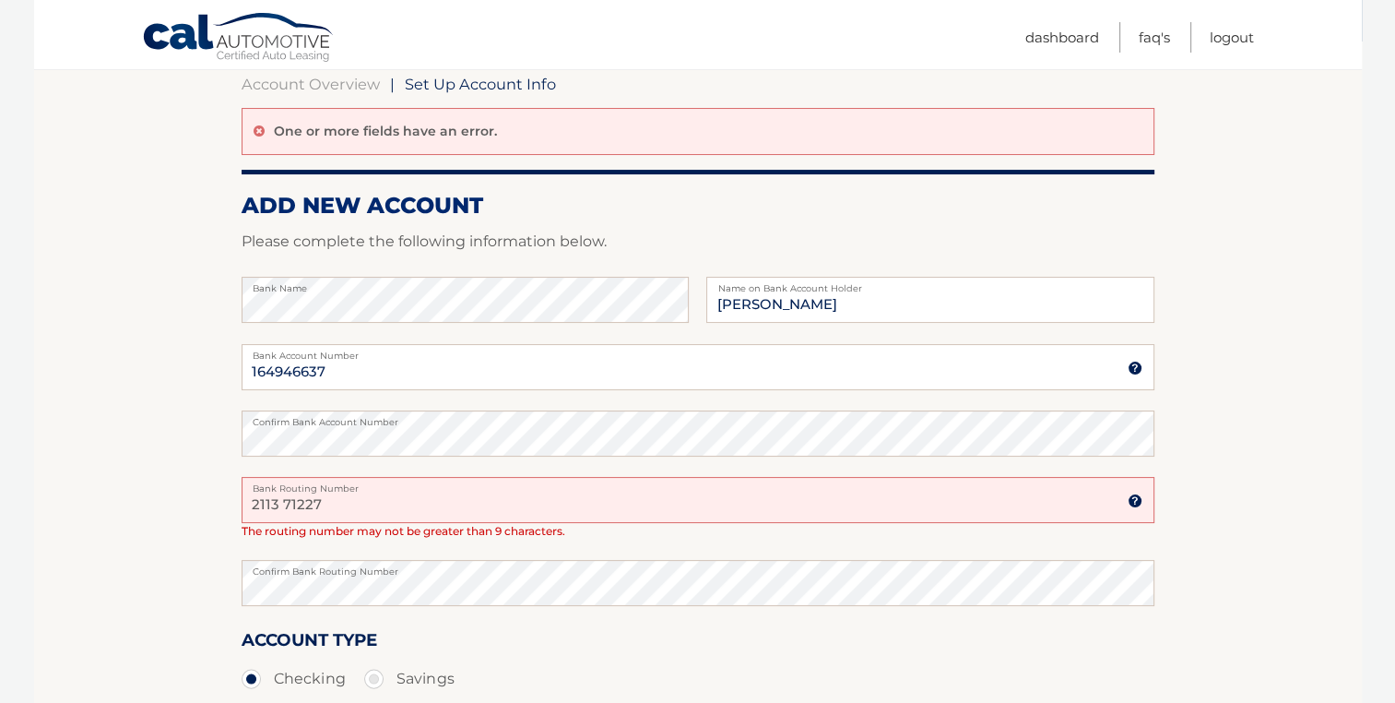
click at [283, 499] on input "2113 71227" at bounding box center [698, 500] width 913 height 46
type input "211371227"
click at [521, 620] on div "Confirm Bank Routing Number" at bounding box center [698, 593] width 913 height 66
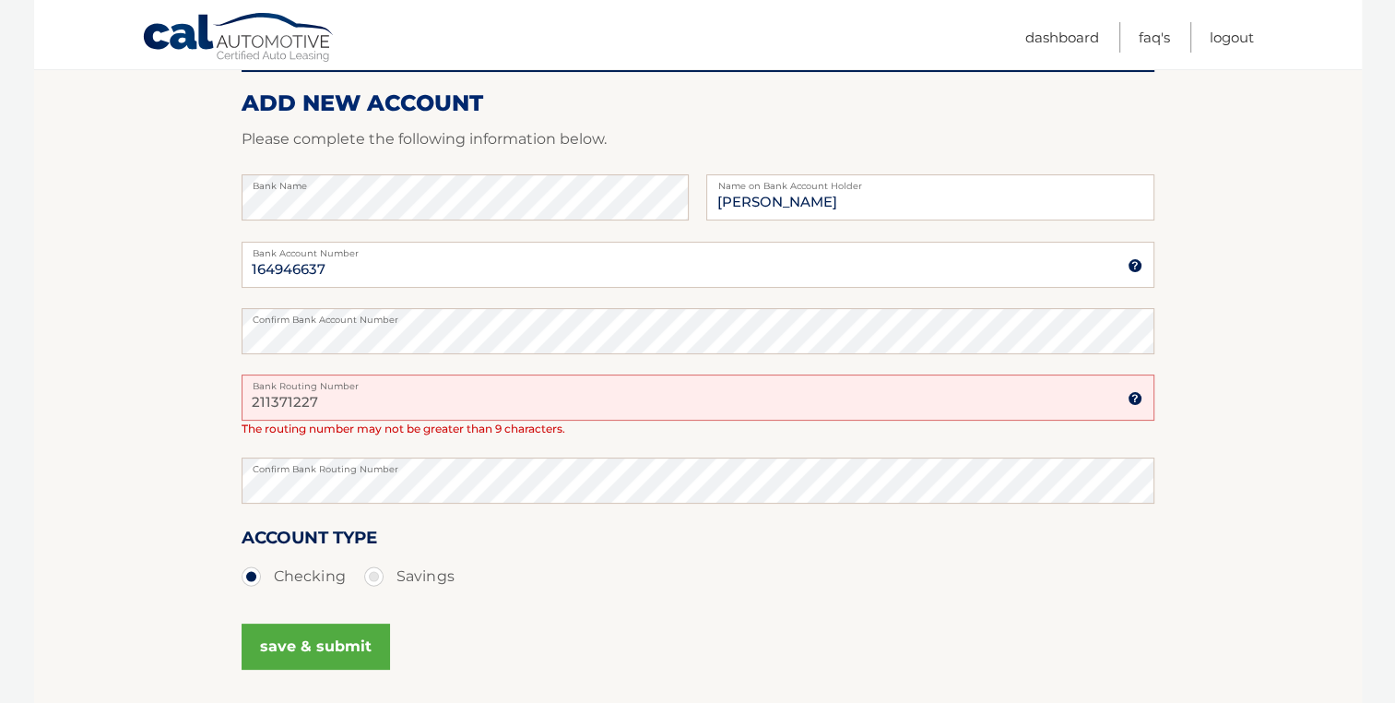
scroll to position [295, 0]
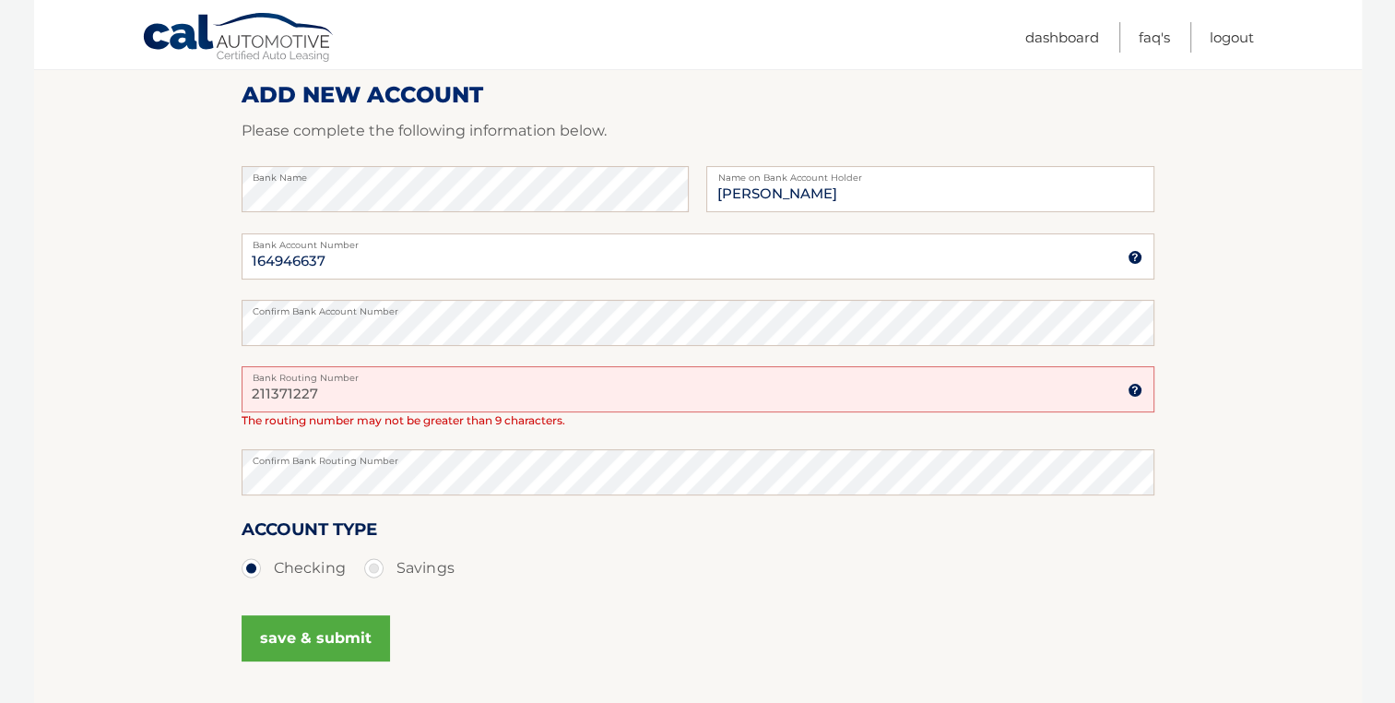
click at [333, 640] on button "save & submit" at bounding box center [316, 638] width 148 height 46
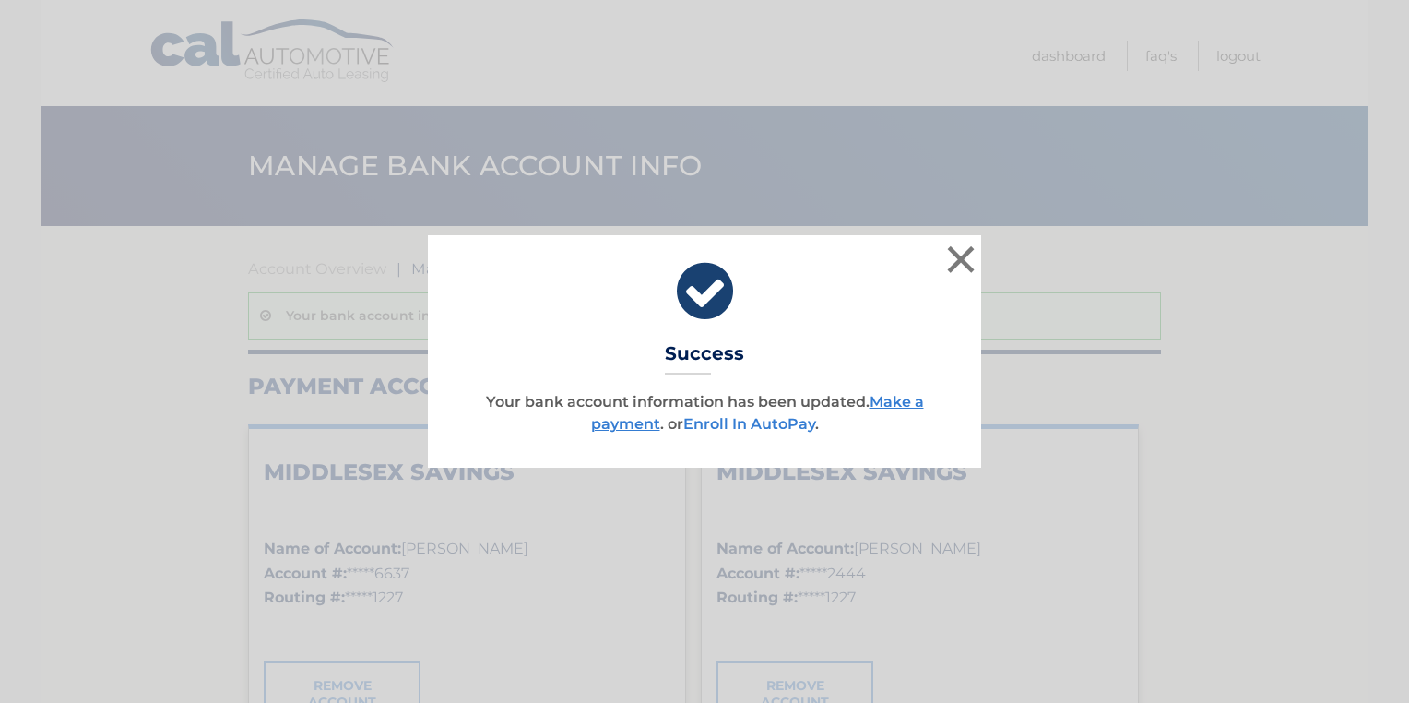
click at [756, 431] on link "Enroll In AutoPay" at bounding box center [749, 424] width 132 height 18
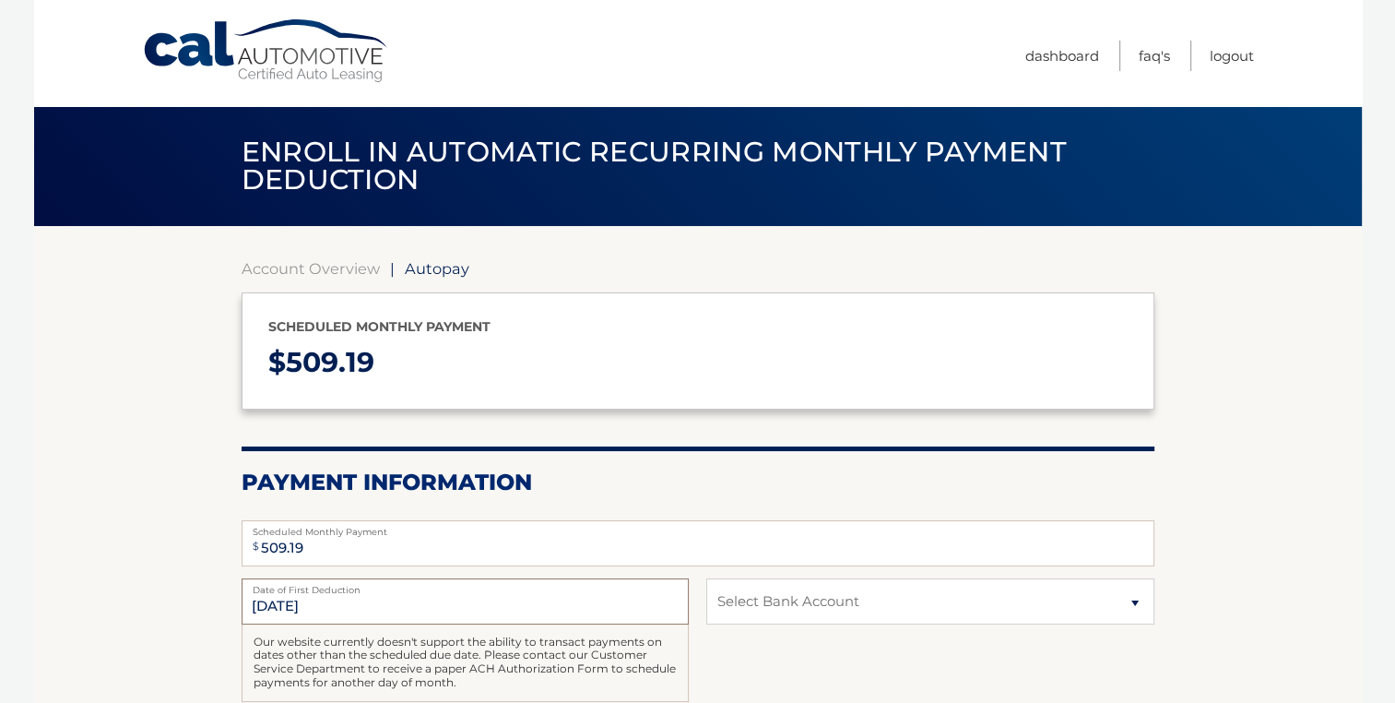
click at [261, 608] on input "[DATE]" at bounding box center [465, 601] width 447 height 46
click at [348, 603] on input "[DATE]" at bounding box center [465, 601] width 447 height 46
drag, startPoint x: 348, startPoint y: 603, endPoint x: 167, endPoint y: 460, distance: 231.1
click at [167, 460] on section "Account Overview | Autopay Scheduled monthly payment $ 509.19 Payment Informati…" at bounding box center [698, 573] width 1328 height 694
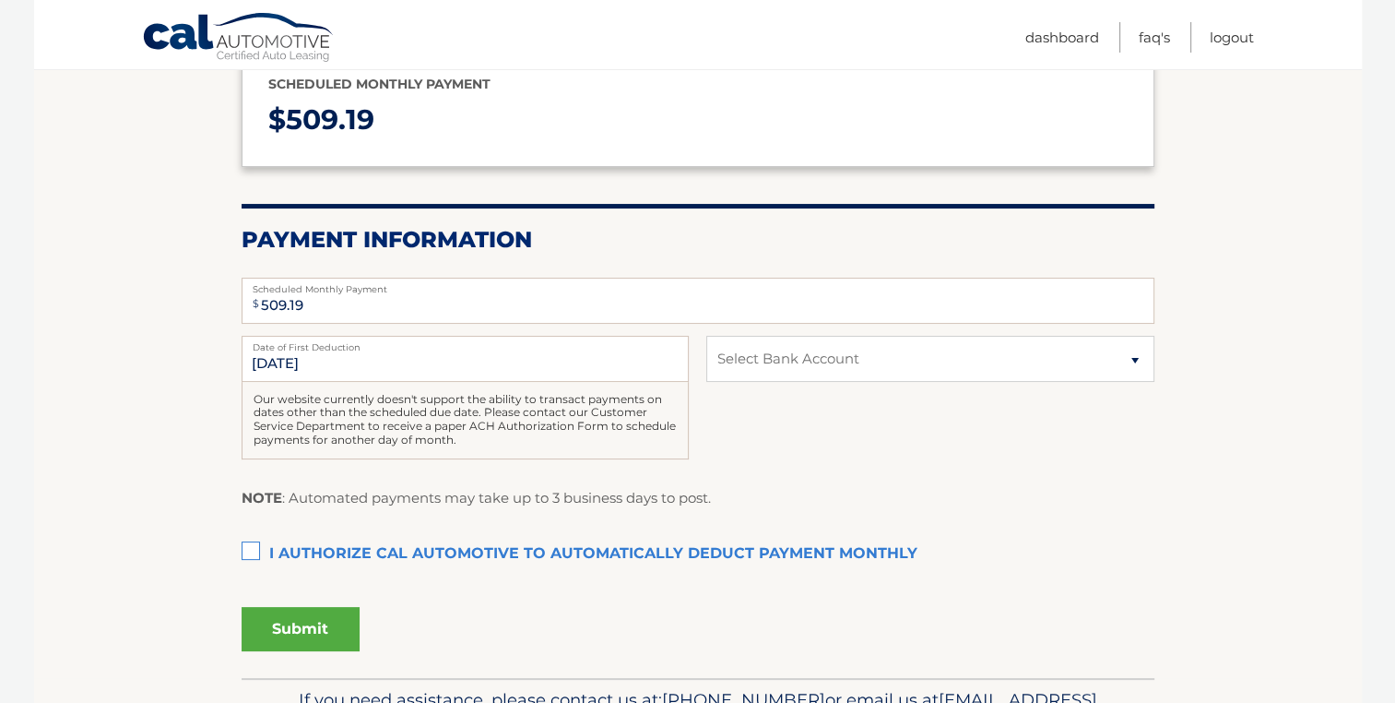
scroll to position [243, 0]
click at [273, 360] on input "[DATE]" at bounding box center [465, 358] width 447 height 46
click at [256, 360] on input "[DATE]" at bounding box center [465, 358] width 447 height 46
click at [177, 373] on section "Account Overview | Autopay Scheduled monthly payment $ 509.19 Payment Informati…" at bounding box center [698, 329] width 1328 height 694
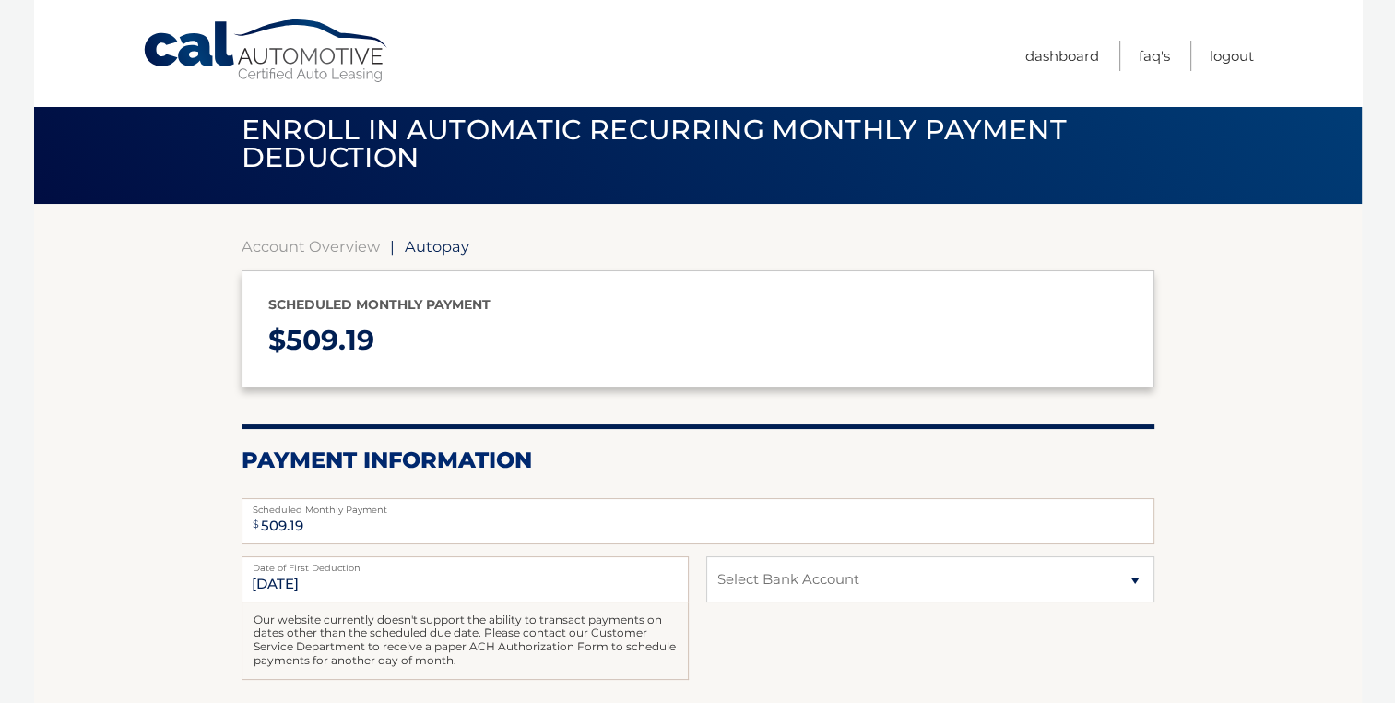
scroll to position [0, 0]
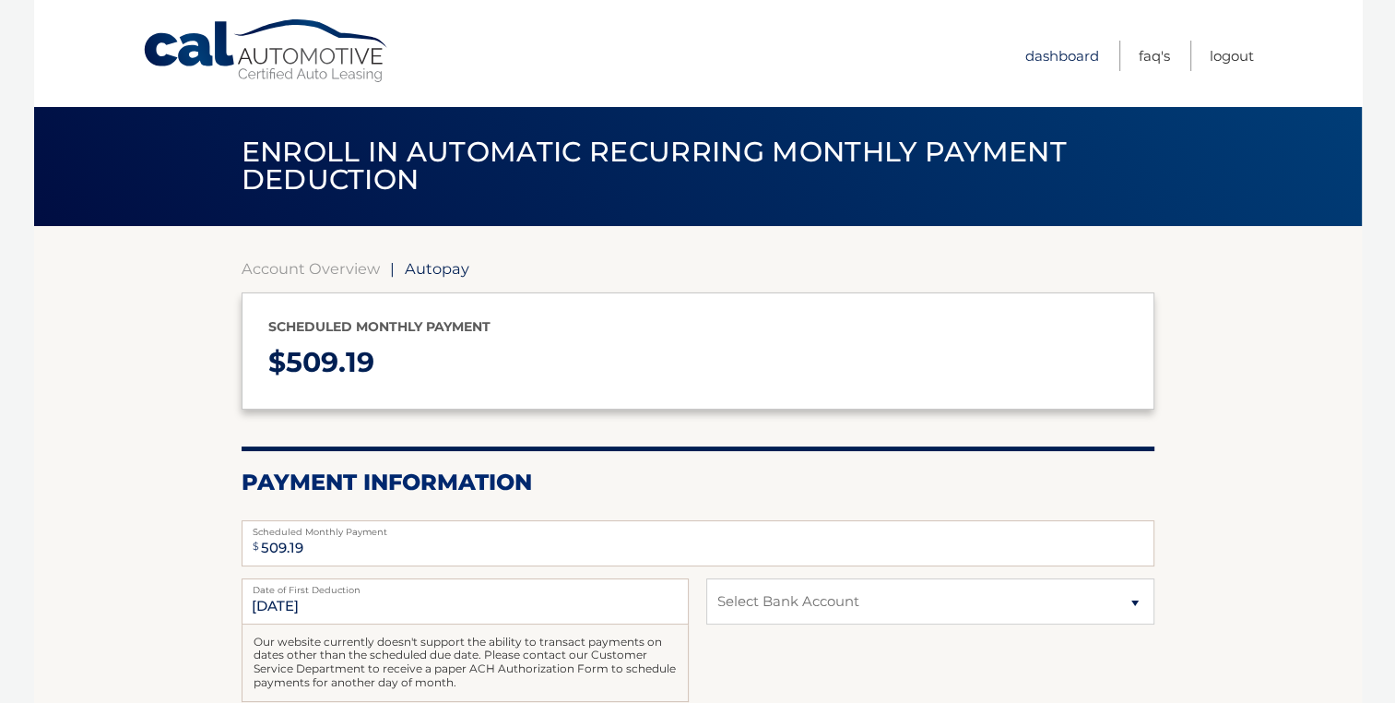
click at [1051, 53] on link "Dashboard" at bounding box center [1062, 56] width 74 height 30
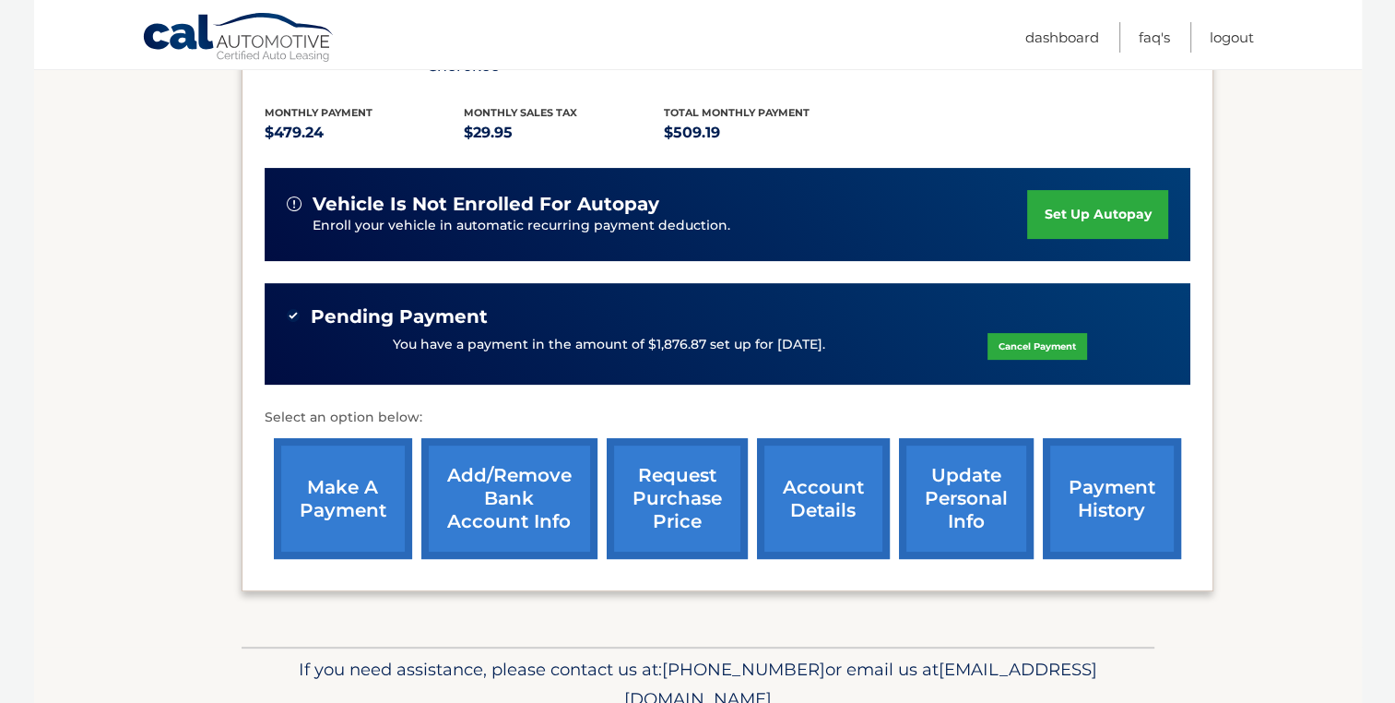
scroll to position [406, 0]
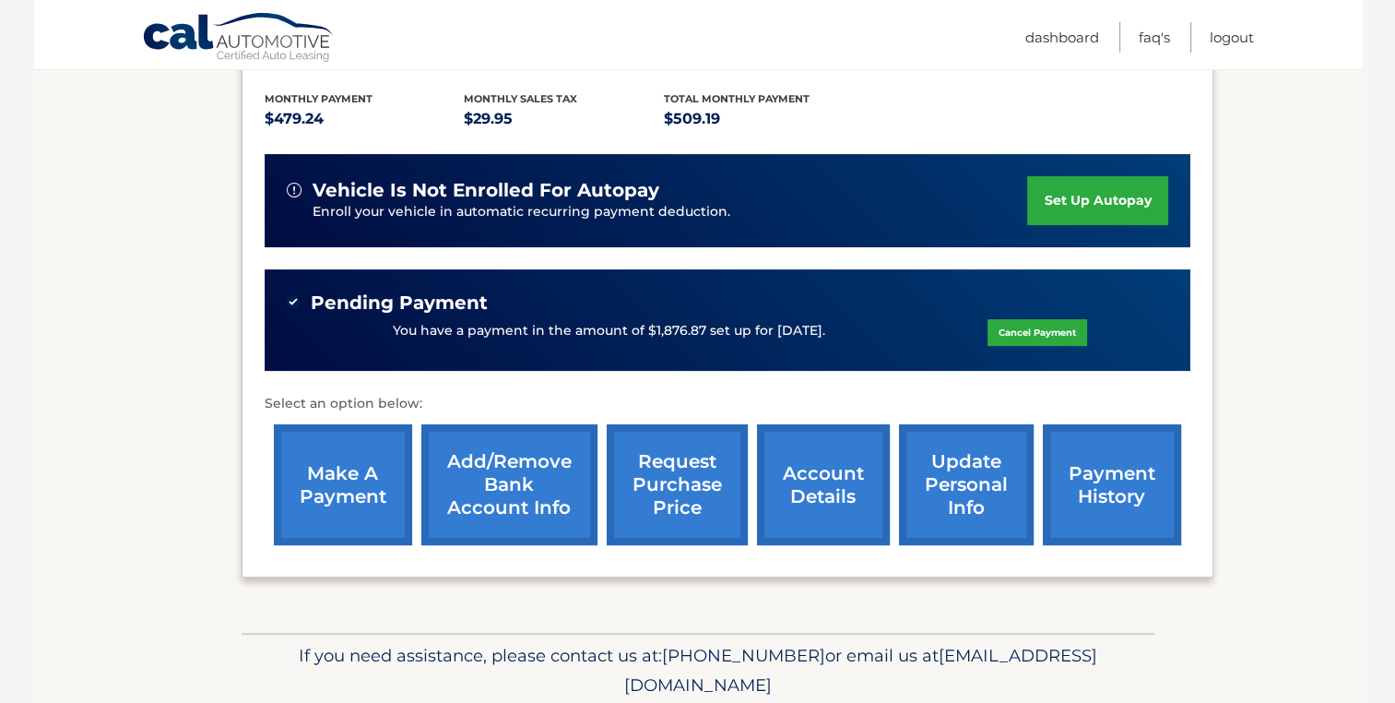
click at [1125, 216] on link "set up autopay" at bounding box center [1097, 200] width 140 height 49
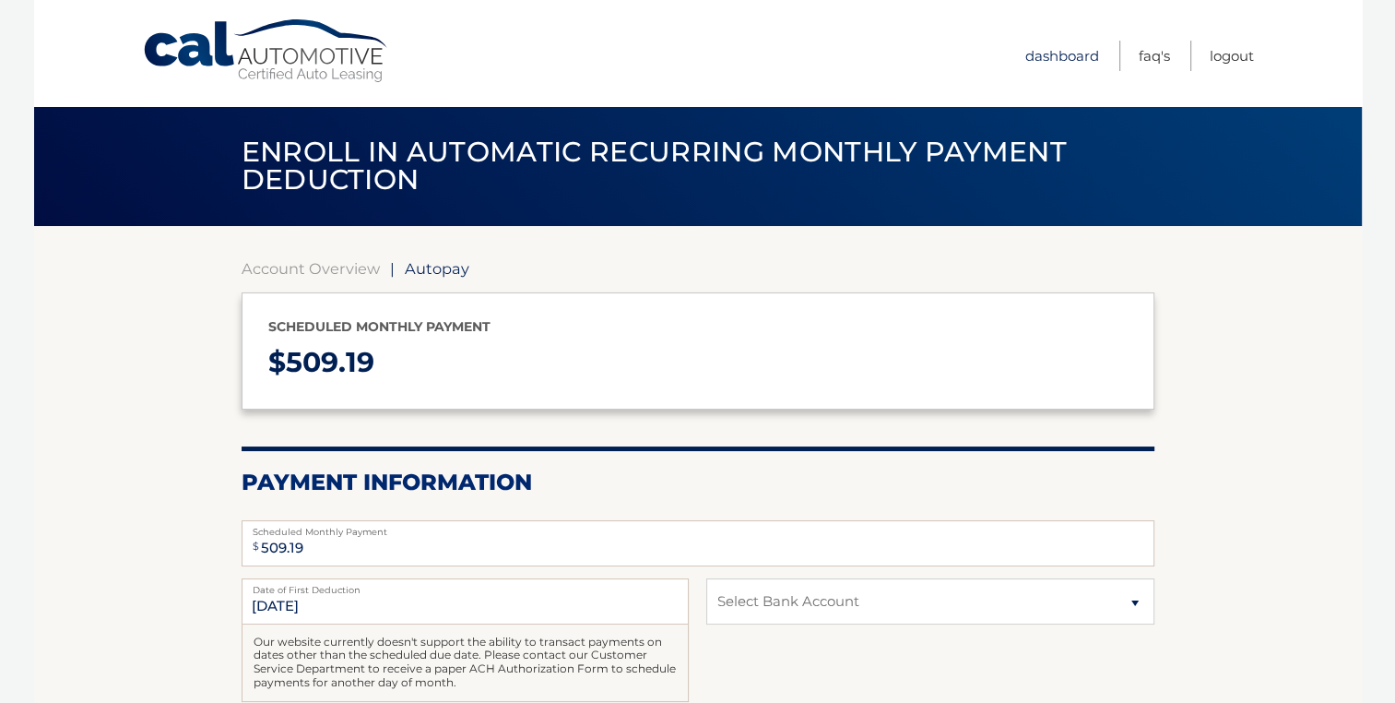
click at [1040, 59] on link "Dashboard" at bounding box center [1062, 56] width 74 height 30
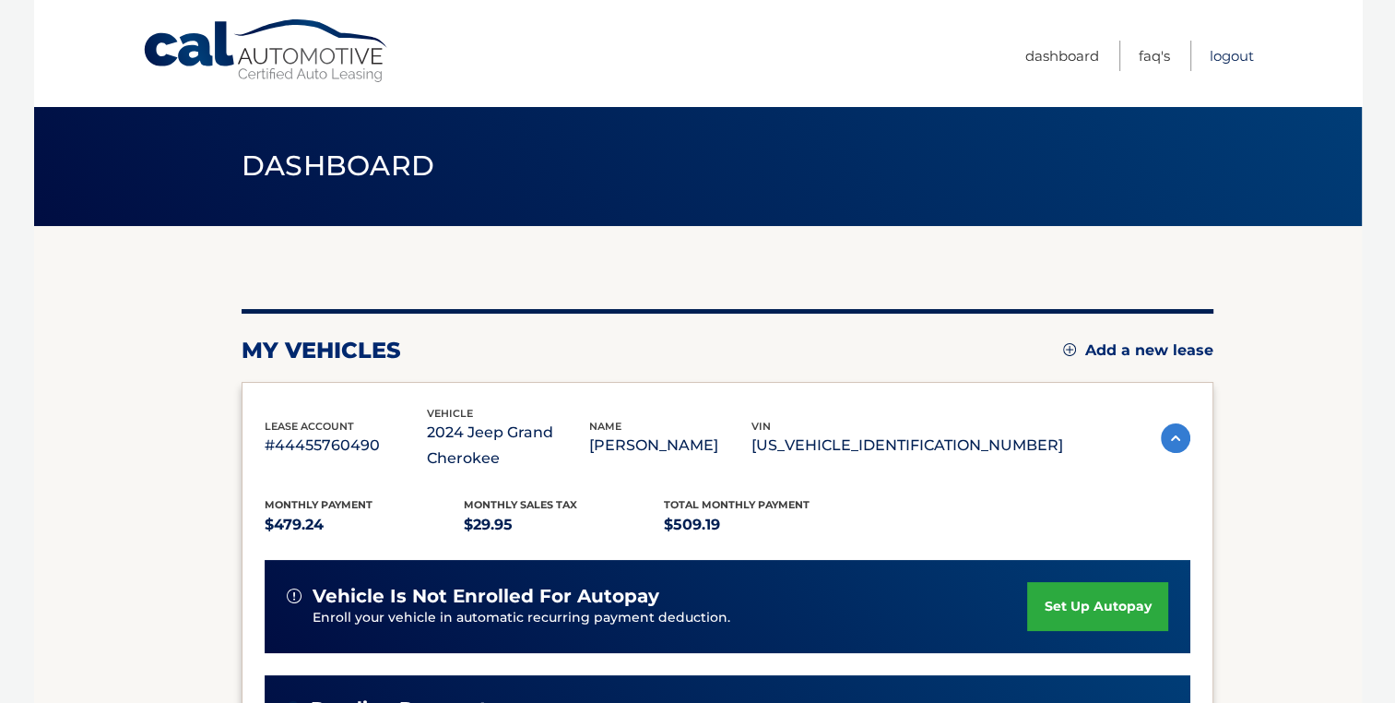
click at [1232, 49] on link "Logout" at bounding box center [1232, 56] width 44 height 30
